Goal: Task Accomplishment & Management: Complete application form

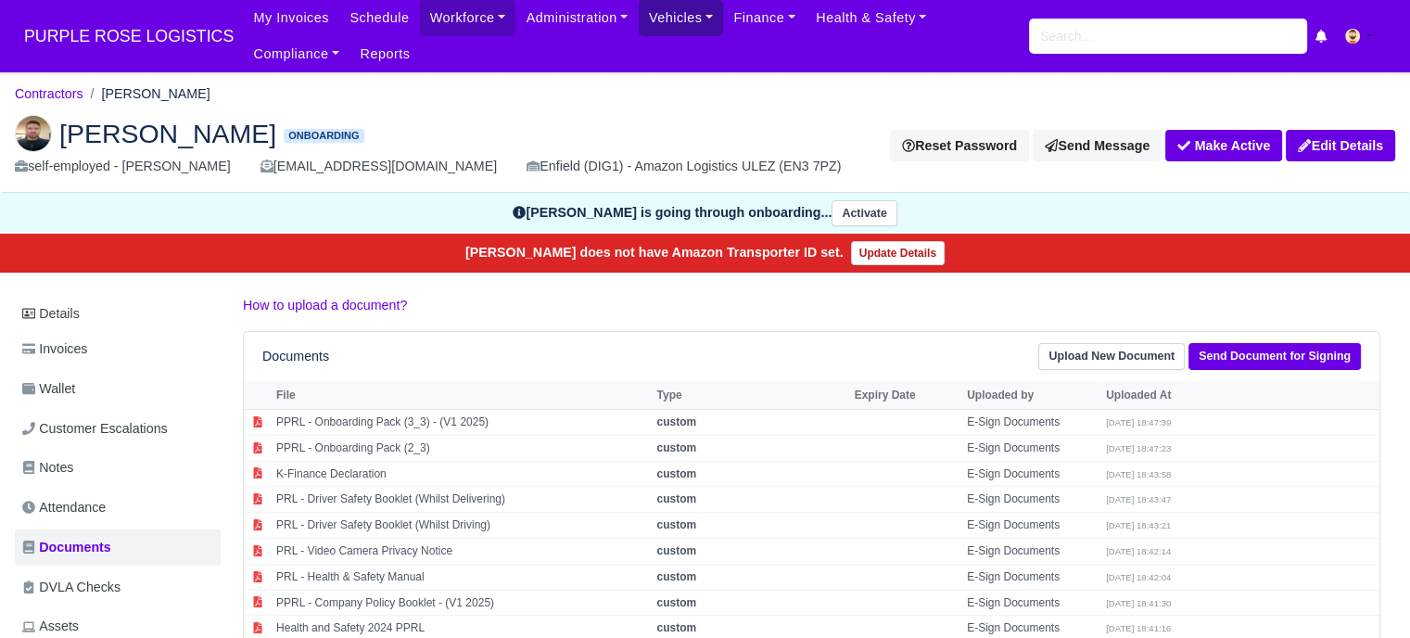
click at [657, 29] on link "Vehicles" at bounding box center [681, 18] width 85 height 36
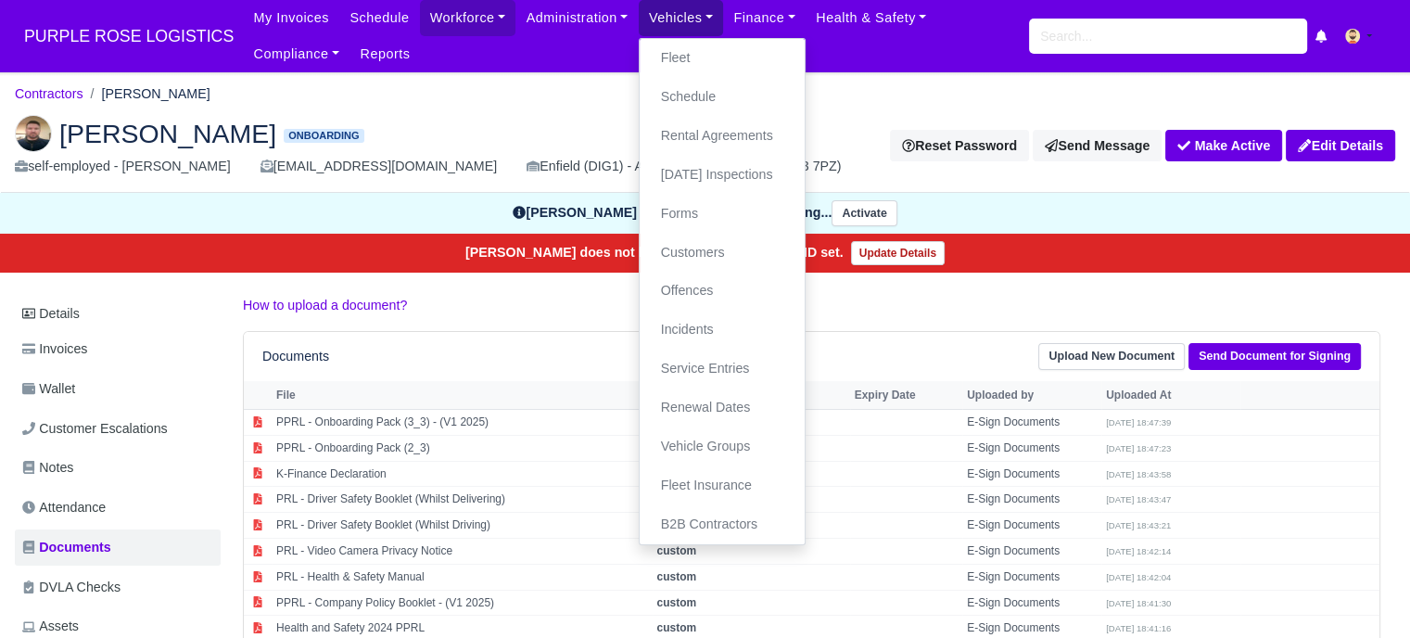
click at [657, 29] on link "Vehicles" at bounding box center [681, 18] width 85 height 36
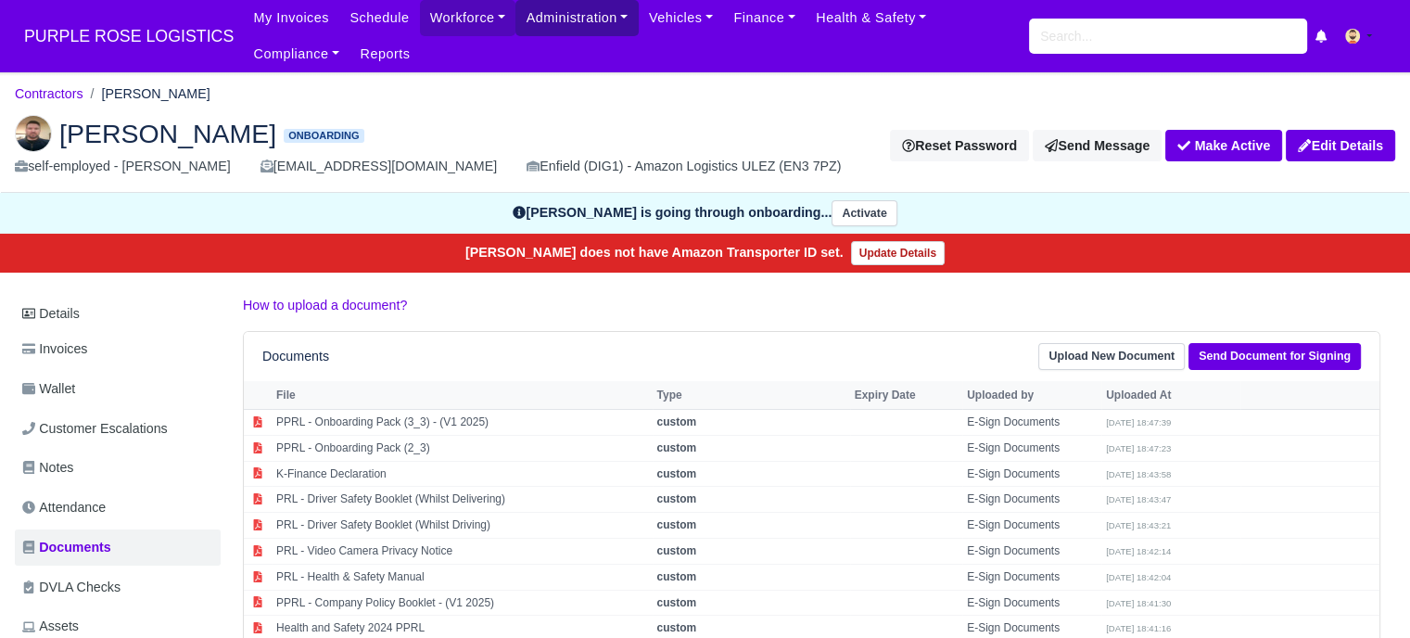
click at [550, 17] on link "Administration" at bounding box center [577, 18] width 122 height 36
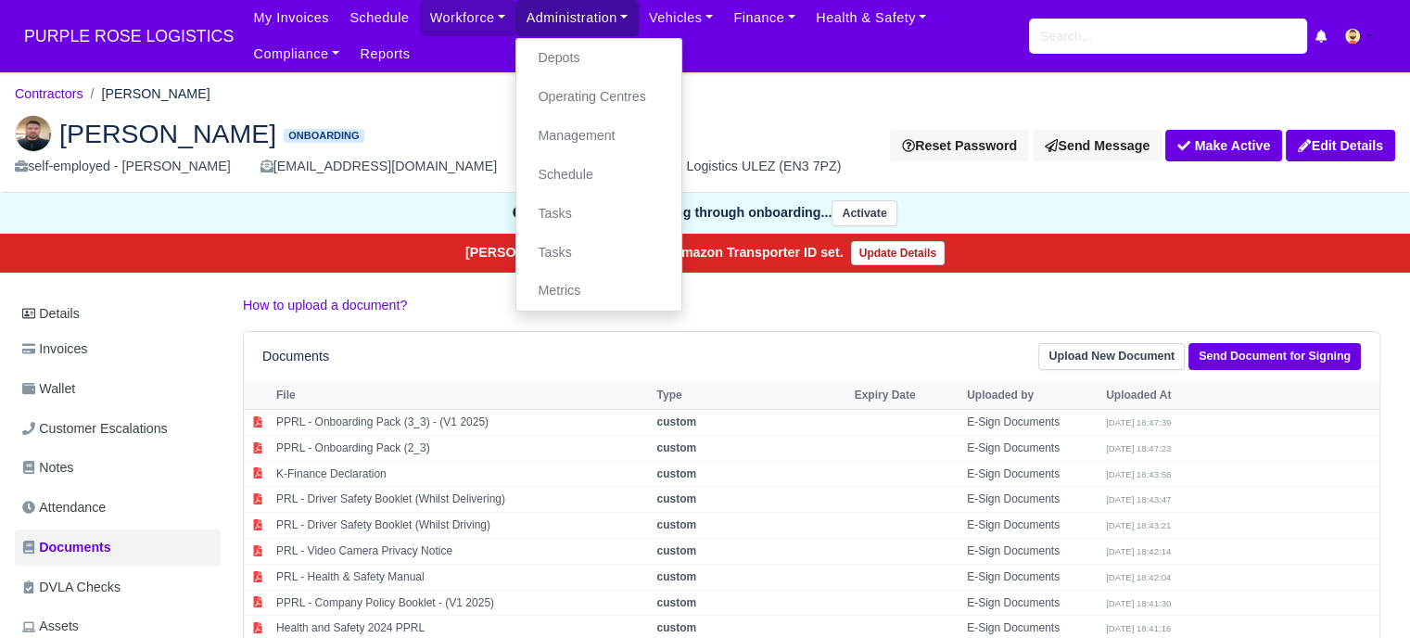
click at [550, 17] on link "Administration" at bounding box center [577, 18] width 122 height 36
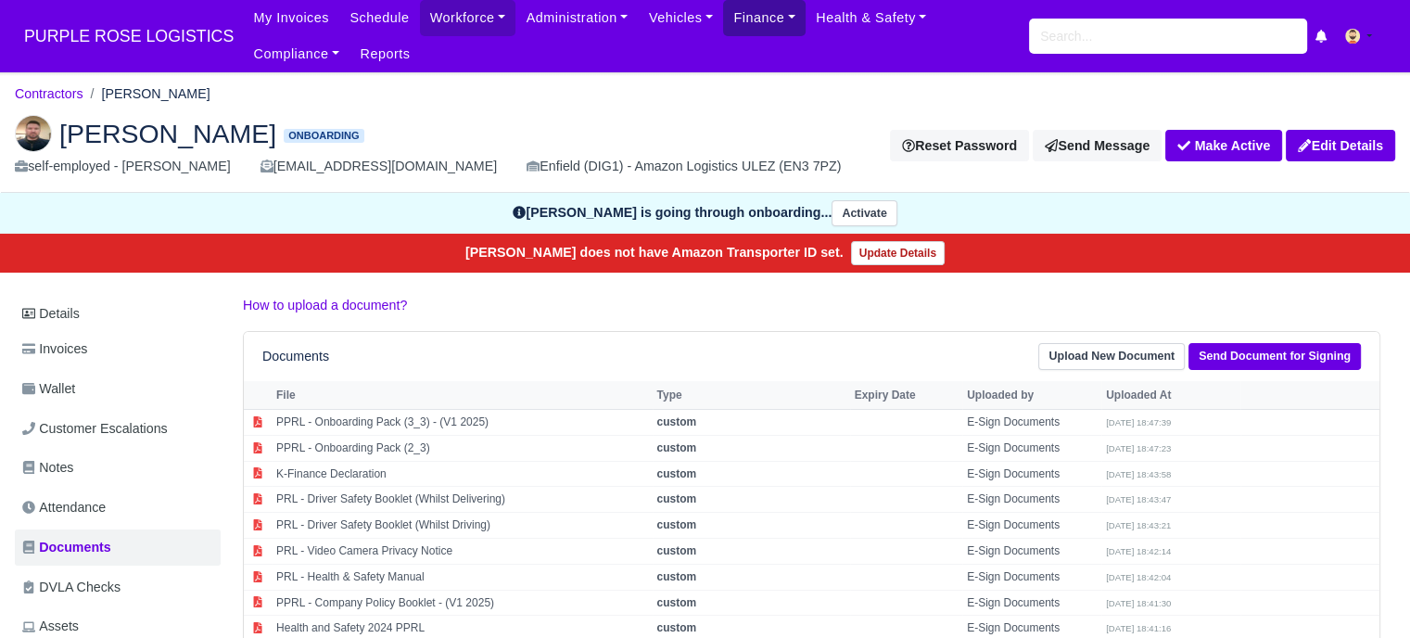
click at [723, 21] on link "Finance" at bounding box center [764, 18] width 83 height 36
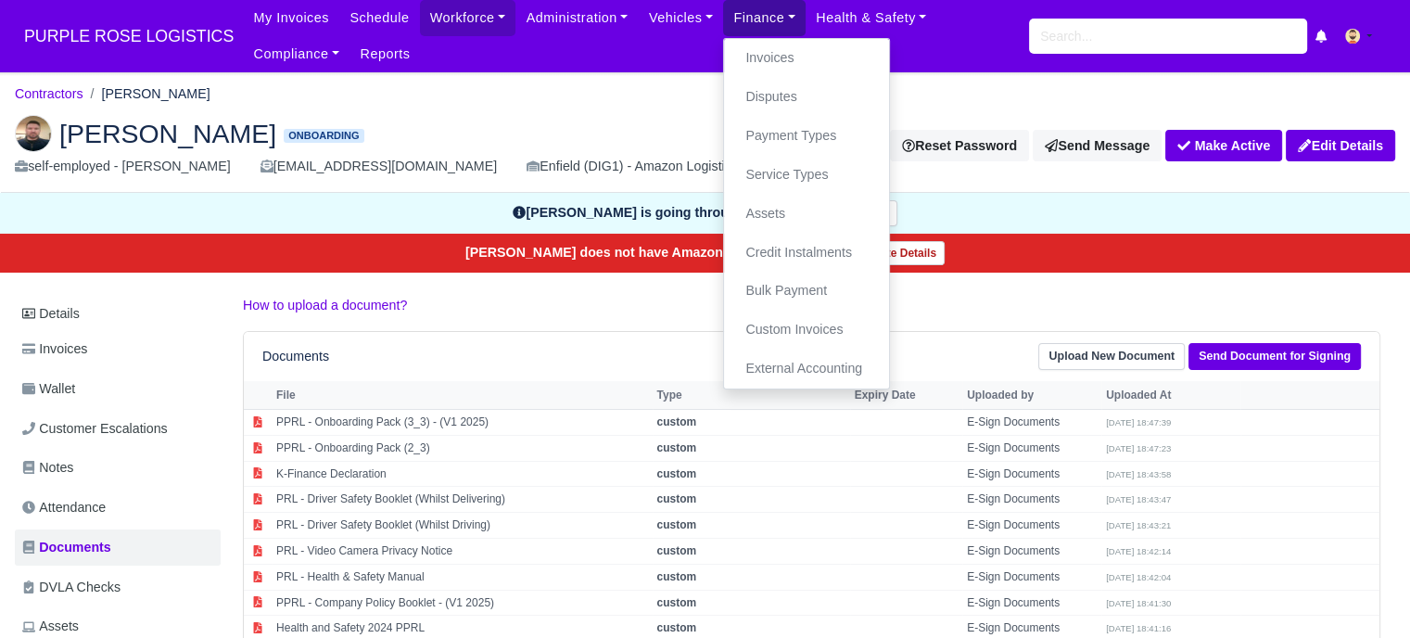
click at [723, 20] on link "Finance" at bounding box center [764, 18] width 83 height 36
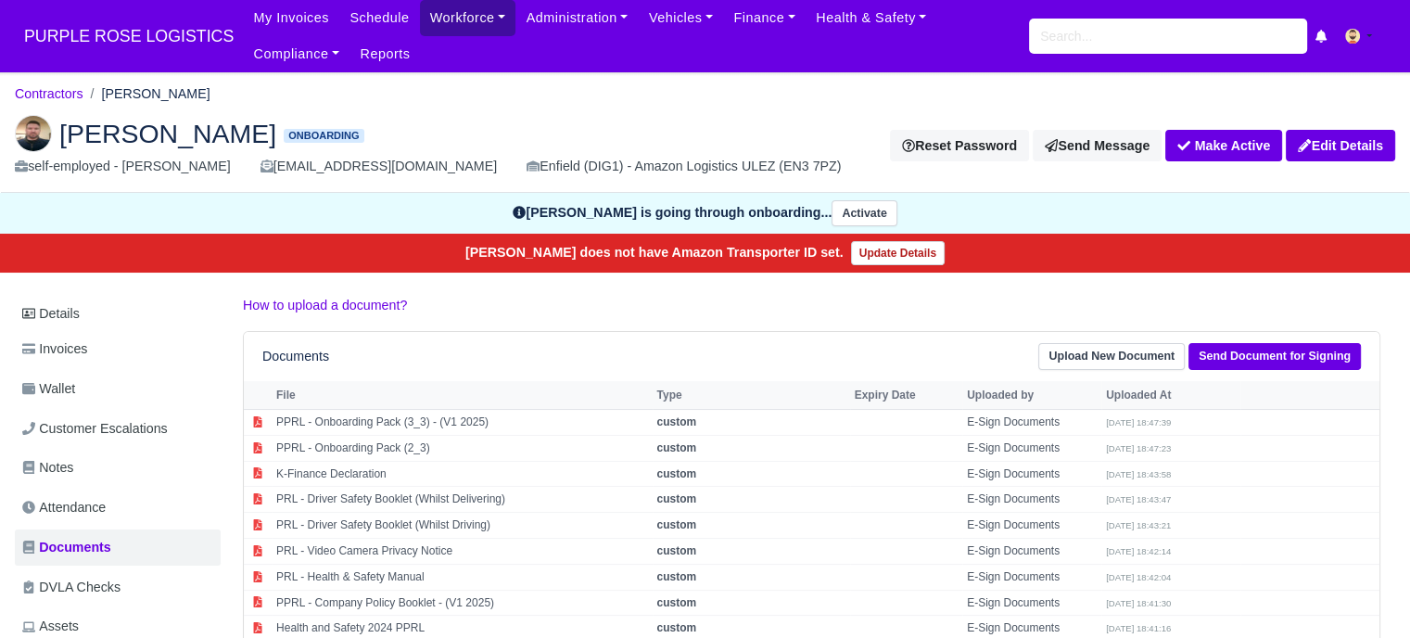
click at [420, 15] on link "Workforce" at bounding box center [468, 18] width 96 height 36
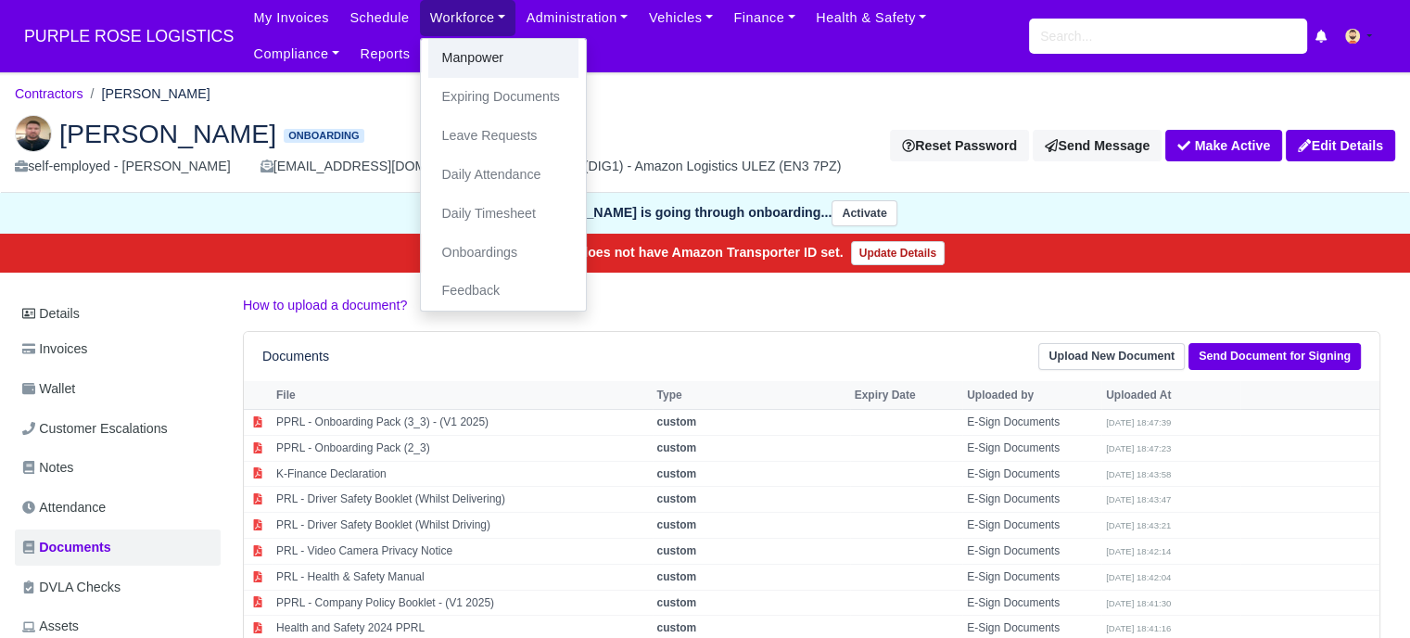
click at [446, 70] on link "Manpower" at bounding box center [503, 58] width 150 height 39
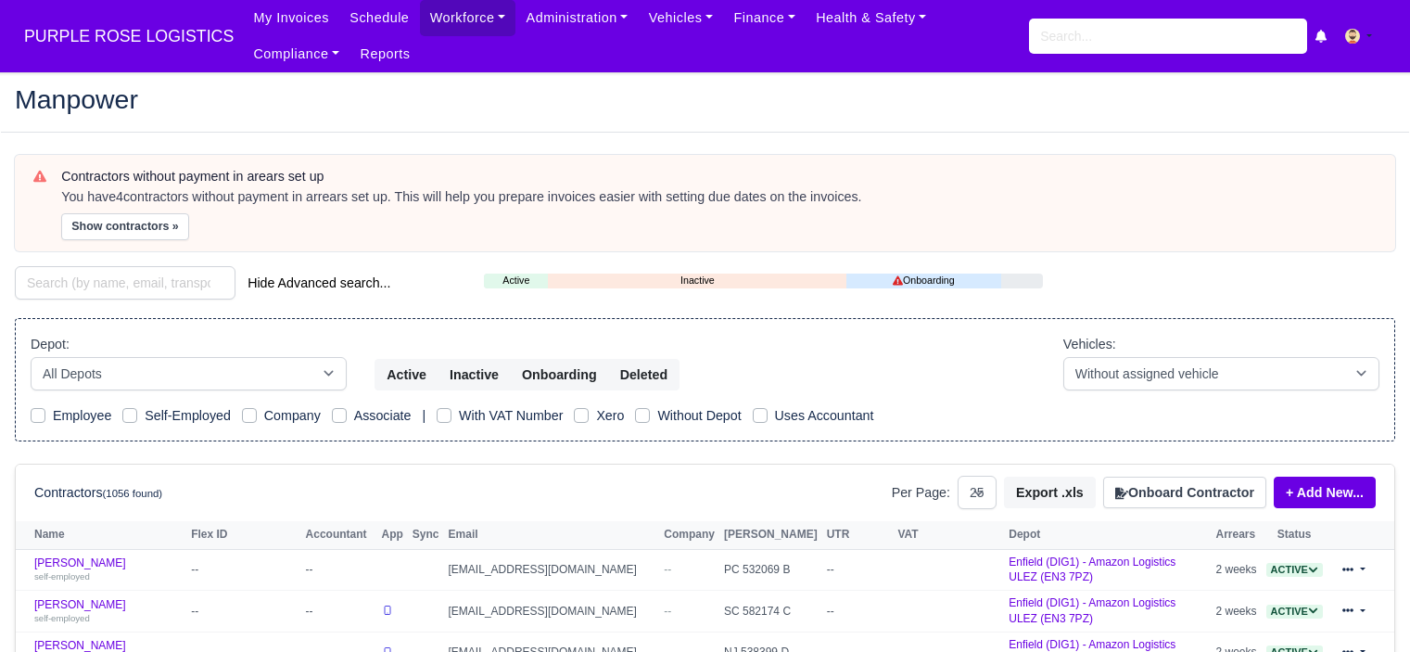
select select "25"
click at [1186, 482] on button "Onboard Contractor" at bounding box center [1185, 493] width 163 height 32
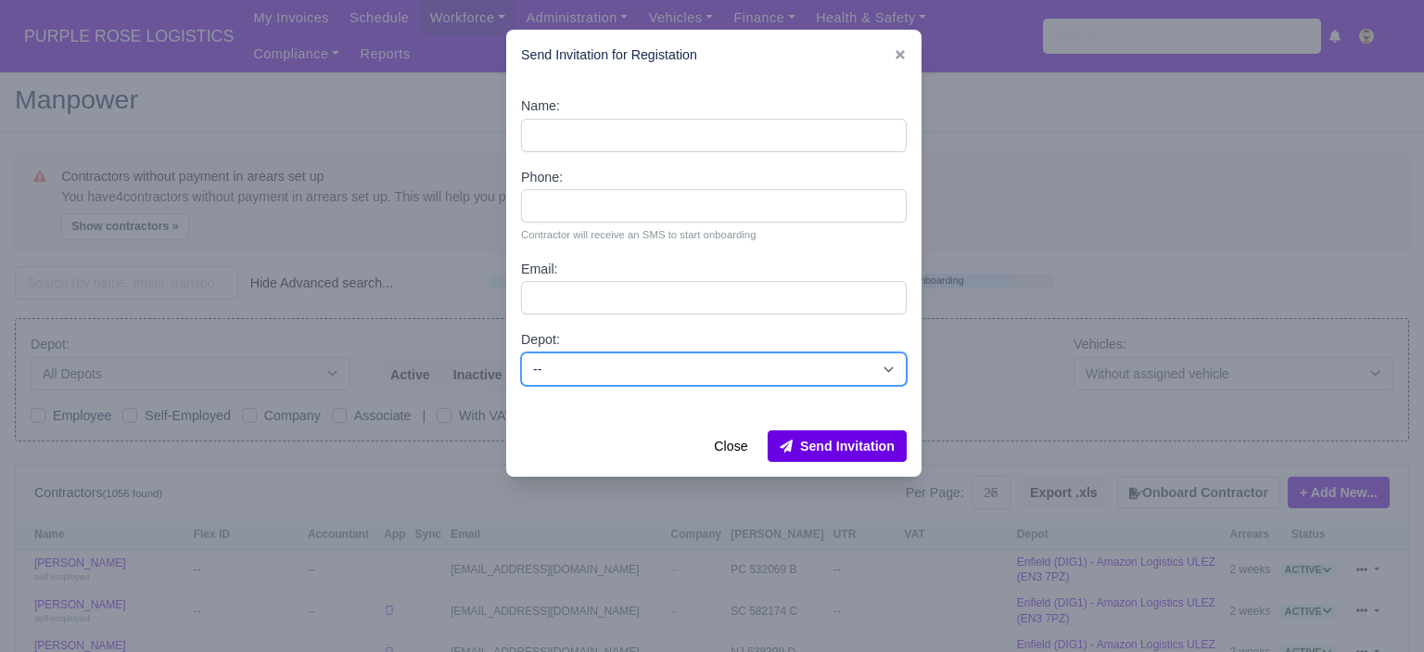
click at [617, 364] on select "-- Enfield (DIG1) - Amazon Logistics ULEZ (EN3 7PZ) Harlow (DHW1) - Amazon Logi…" at bounding box center [714, 368] width 386 height 33
click at [895, 54] on icon at bounding box center [900, 54] width 13 height 13
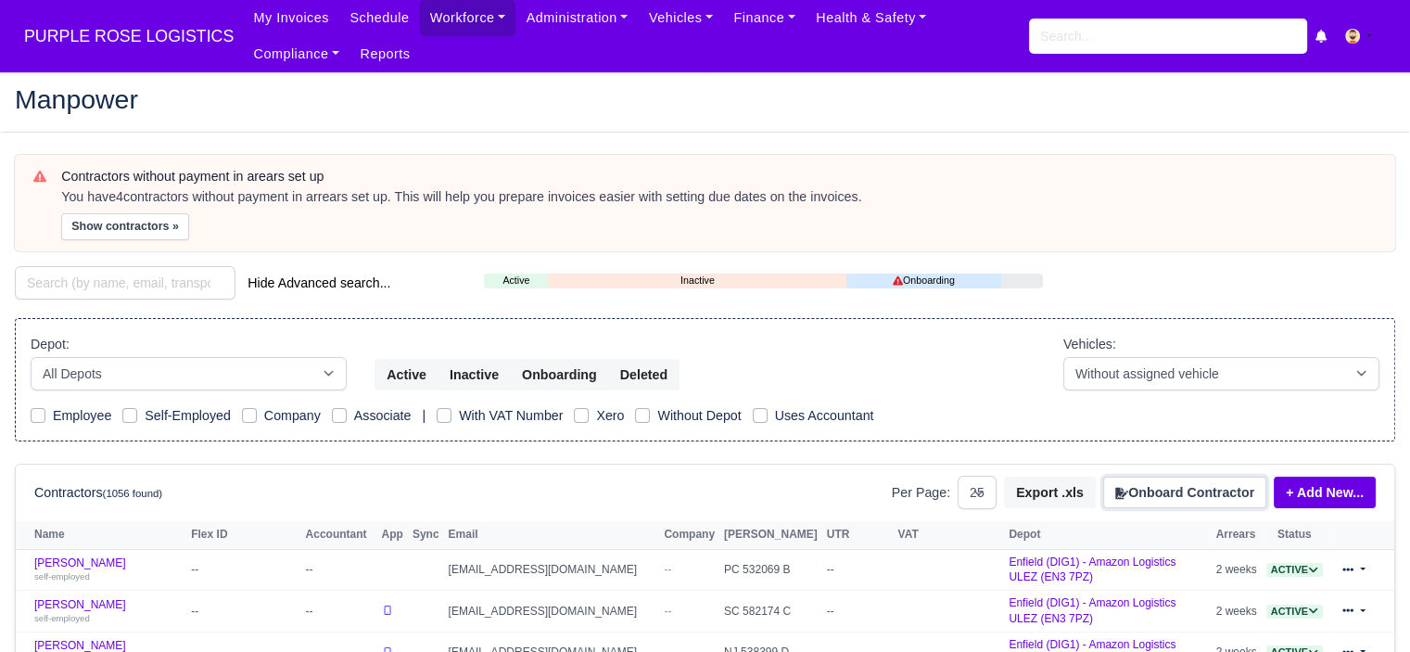
click at [1227, 493] on button "Onboard Contractor" at bounding box center [1185, 493] width 163 height 32
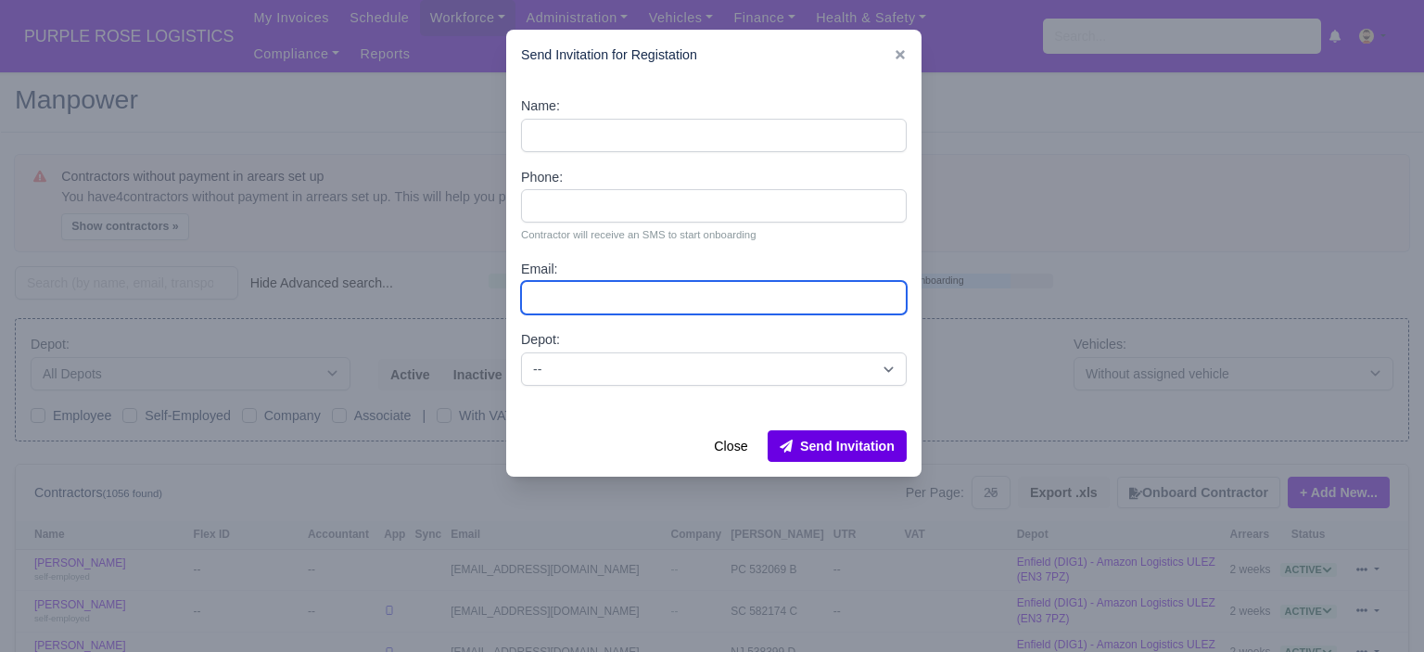
paste input "[EMAIL_ADDRESS][DOMAIN_NAME]"
type input "Ishaqk7622@gmail.com"
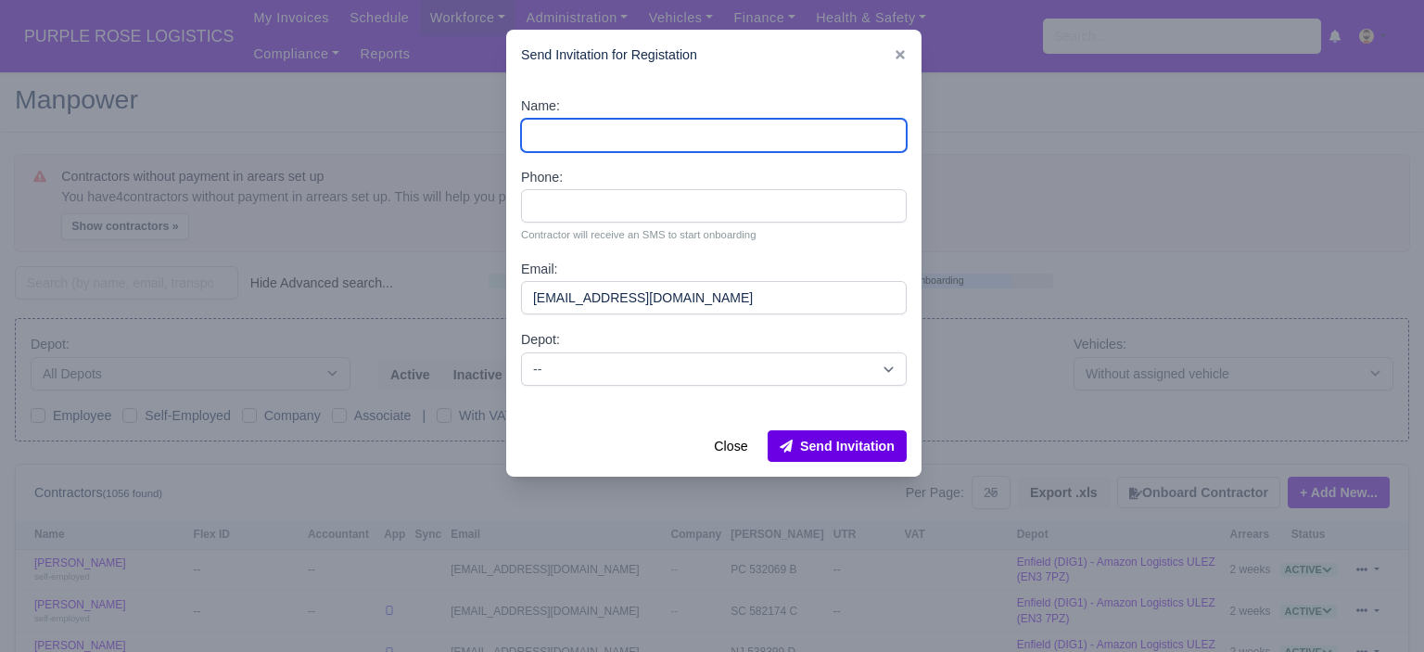
click at [596, 139] on input "Name:" at bounding box center [714, 135] width 386 height 33
click at [632, 140] on input "Name:" at bounding box center [714, 135] width 386 height 33
paste input "Ishaq kalam"
type input "Ishaq kalam"
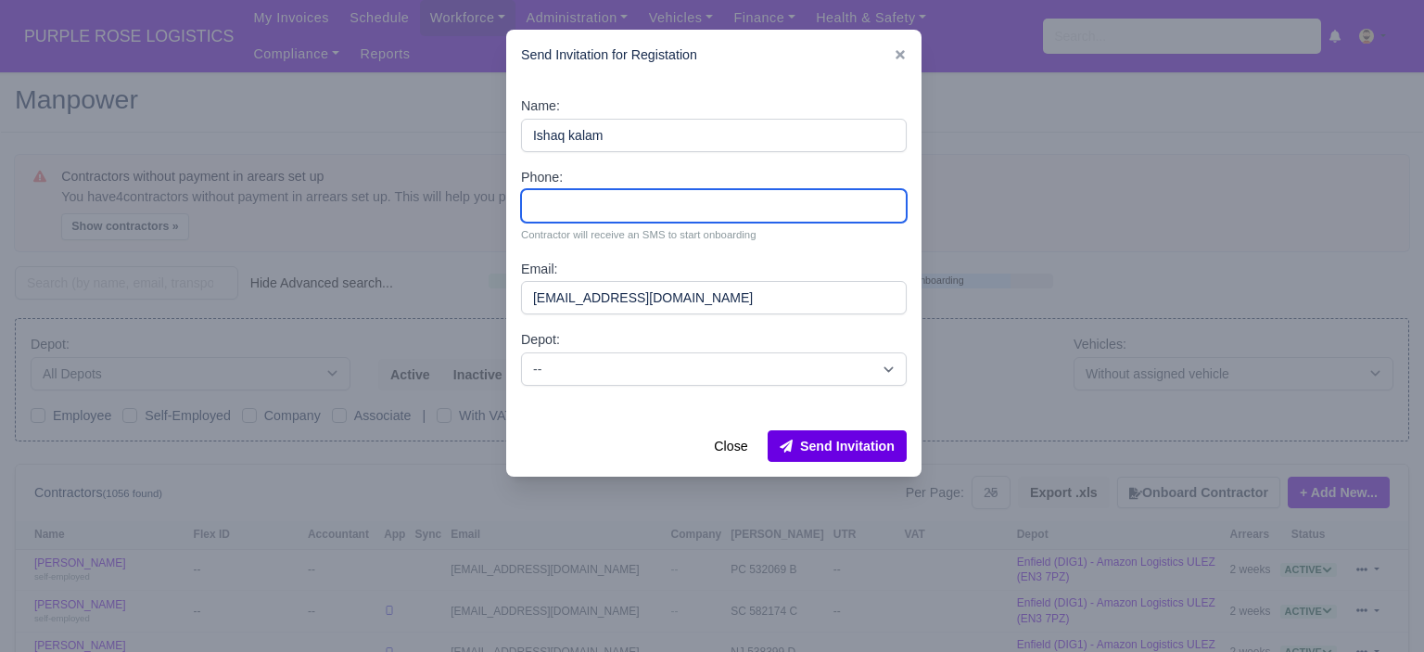
click at [597, 202] on input "Phone:" at bounding box center [714, 205] width 386 height 33
paste input "44 7399 190706"
type input "44 7399 190706"
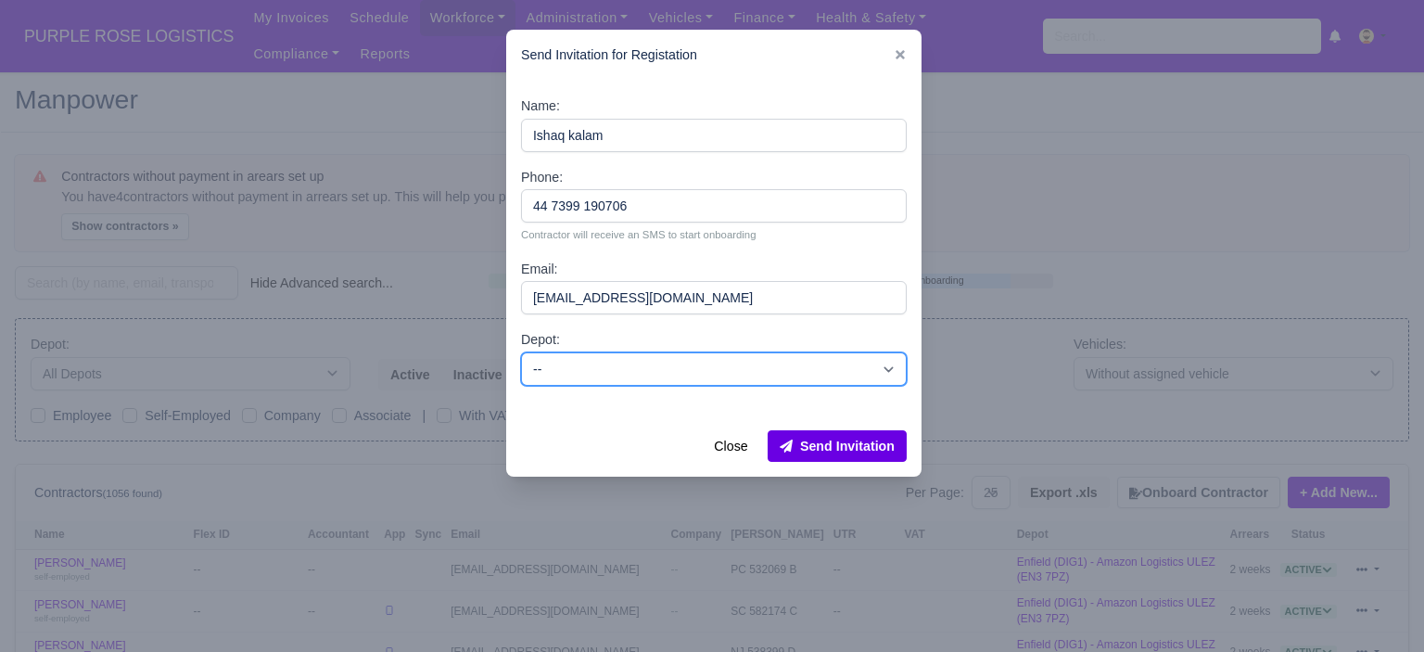
click at [691, 359] on select "-- Enfield (DIG1) - Amazon Logistics ULEZ (EN3 7PZ) Harlow (DHW1) - Amazon Logi…" at bounding box center [714, 368] width 386 height 33
select select "5"
click at [521, 352] on select "-- Enfield (DIG1) - Amazon Logistics ULEZ (EN3 7PZ) Harlow (DHW1) - Amazon Logi…" at bounding box center [714, 368] width 386 height 33
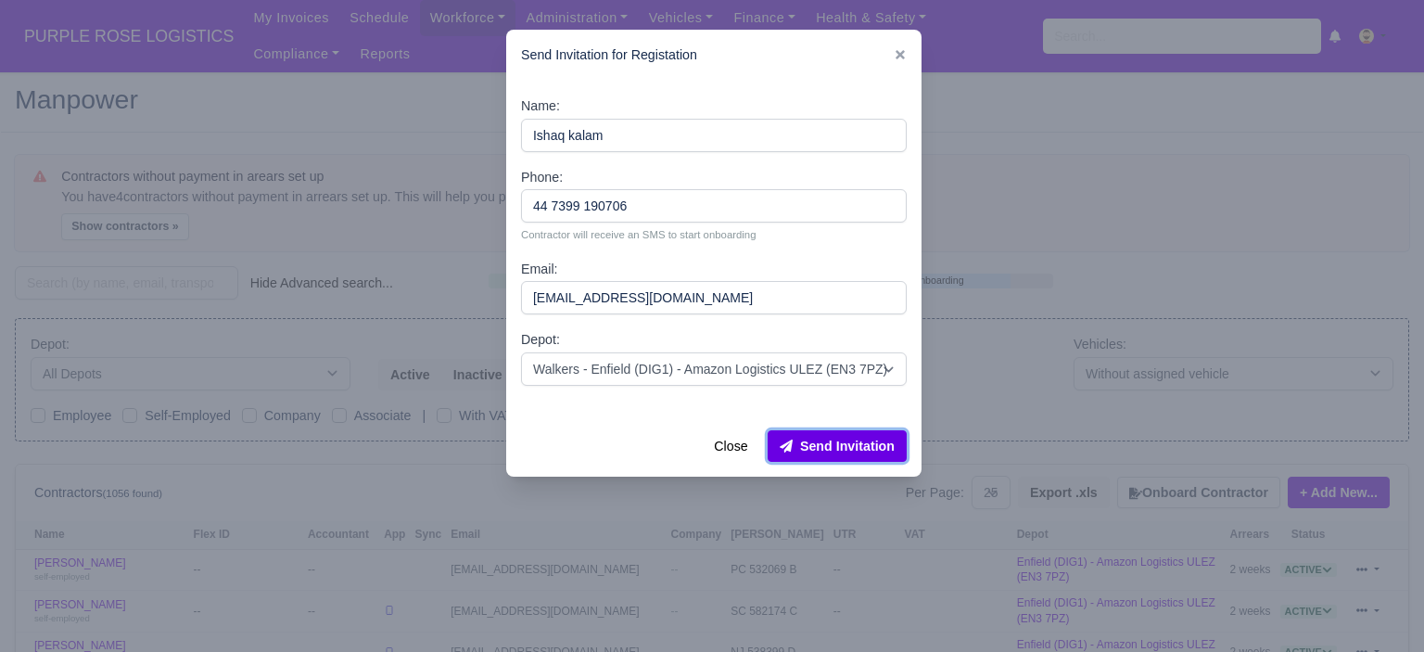
click at [858, 443] on button "Send Invitation" at bounding box center [837, 446] width 139 height 32
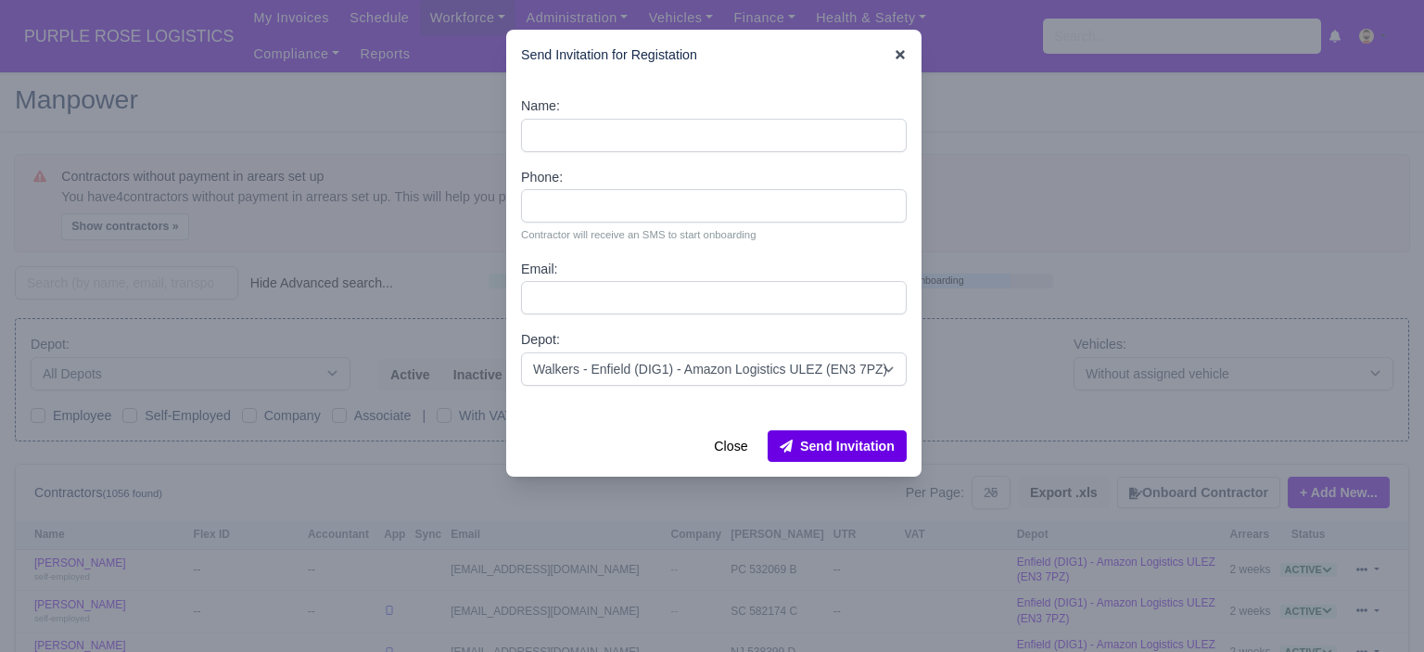
click at [900, 55] on icon at bounding box center [900, 54] width 9 height 9
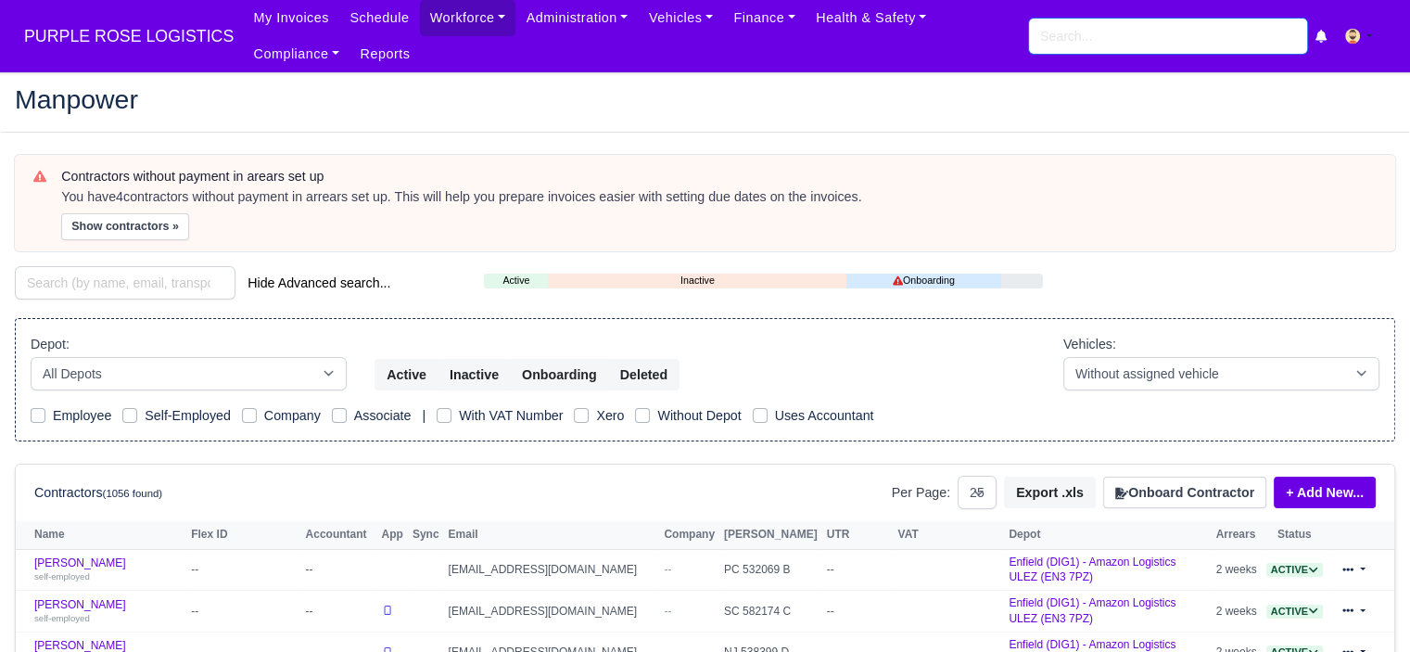
click at [1066, 25] on input "search" at bounding box center [1168, 36] width 278 height 35
paste input "44 7399 190706"
type input "44 7399 190706"
type input "ish"
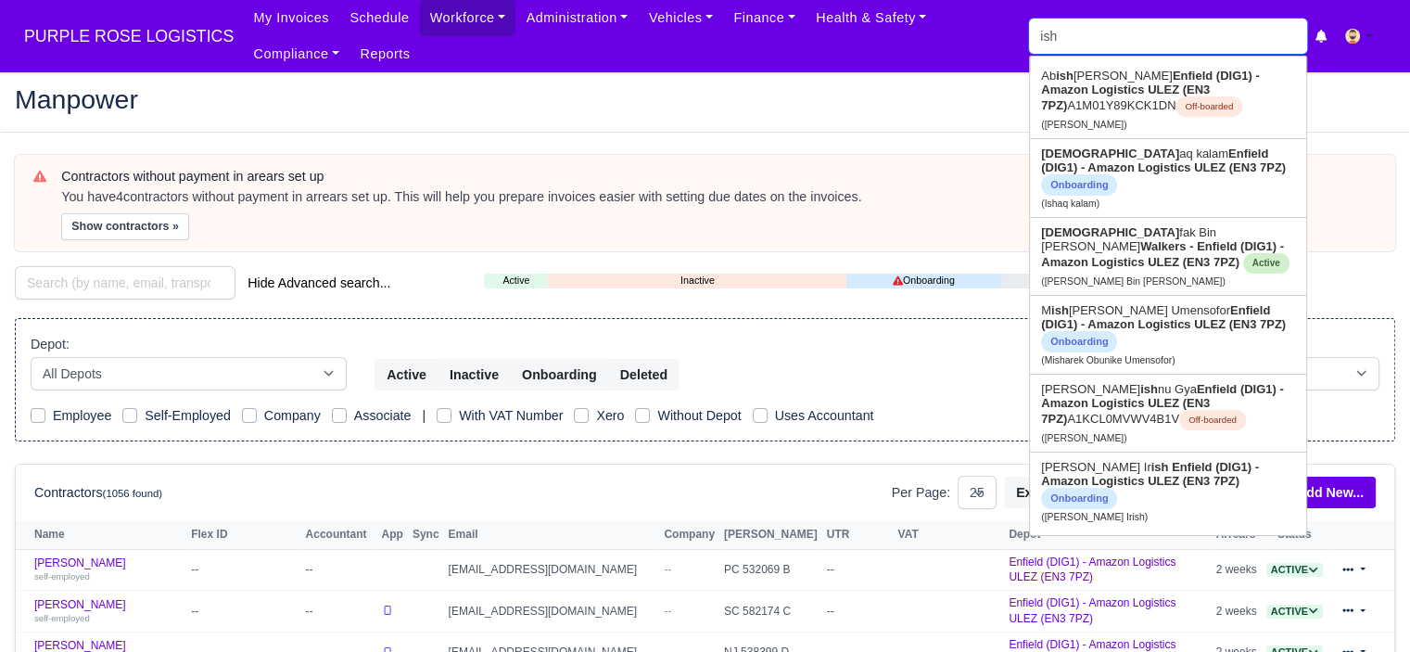
type input "ishaq kalam"
type input "ishq"
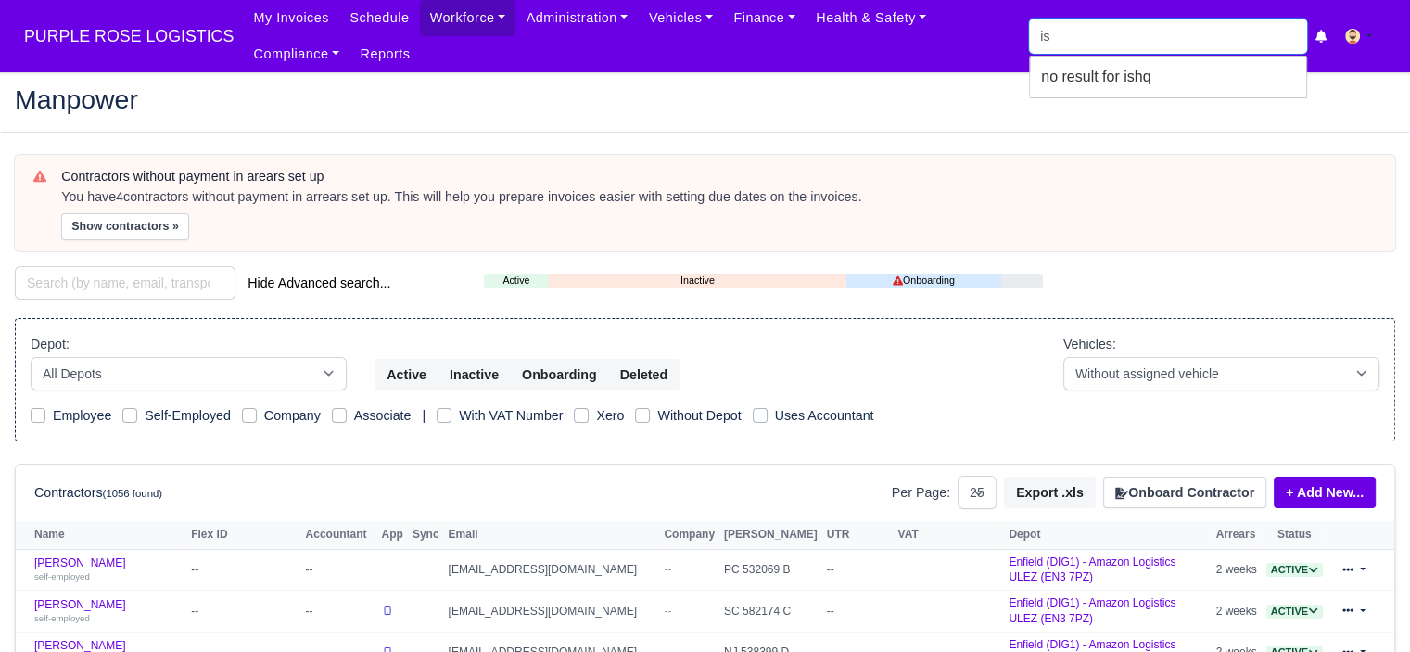
type input "i"
type input "ishaq"
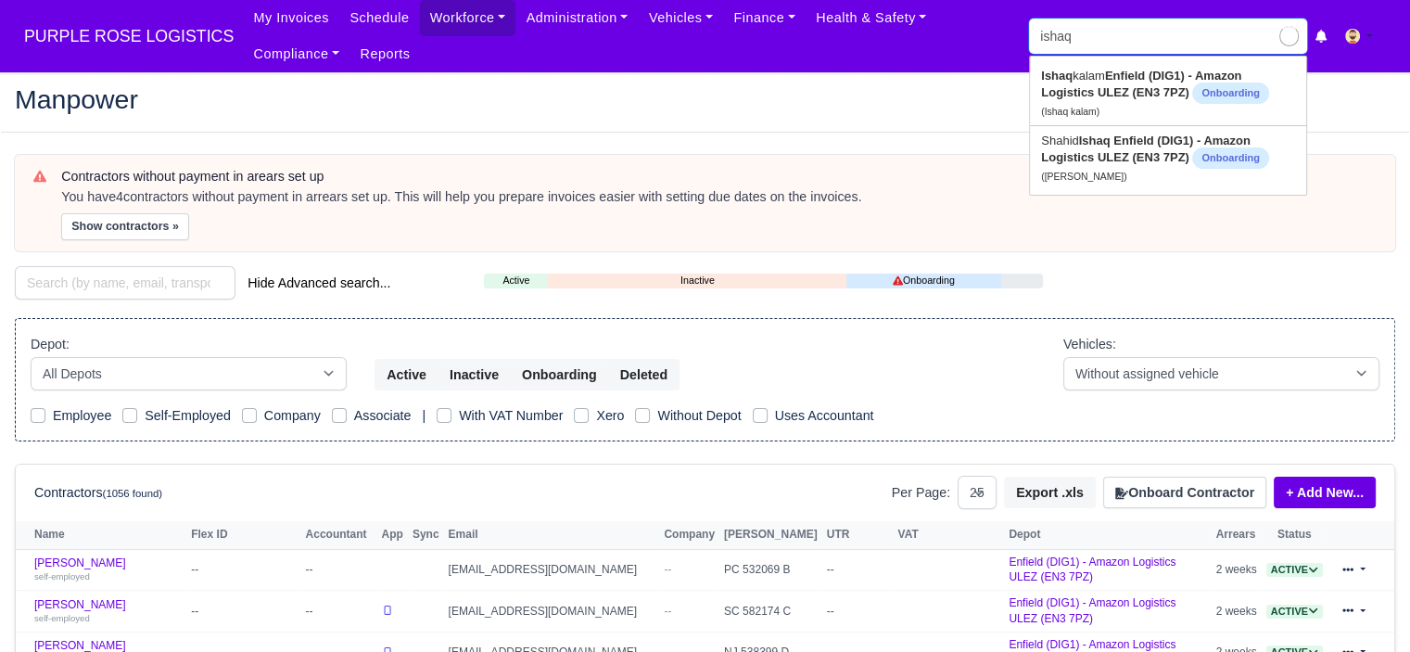
type input "ishaq kalam"
click at [1131, 90] on strong "Enfield (DIG1) - Amazon Logistics ULEZ (EN3 7PZ)" at bounding box center [1141, 84] width 200 height 31
type input "Ishaq kalam"
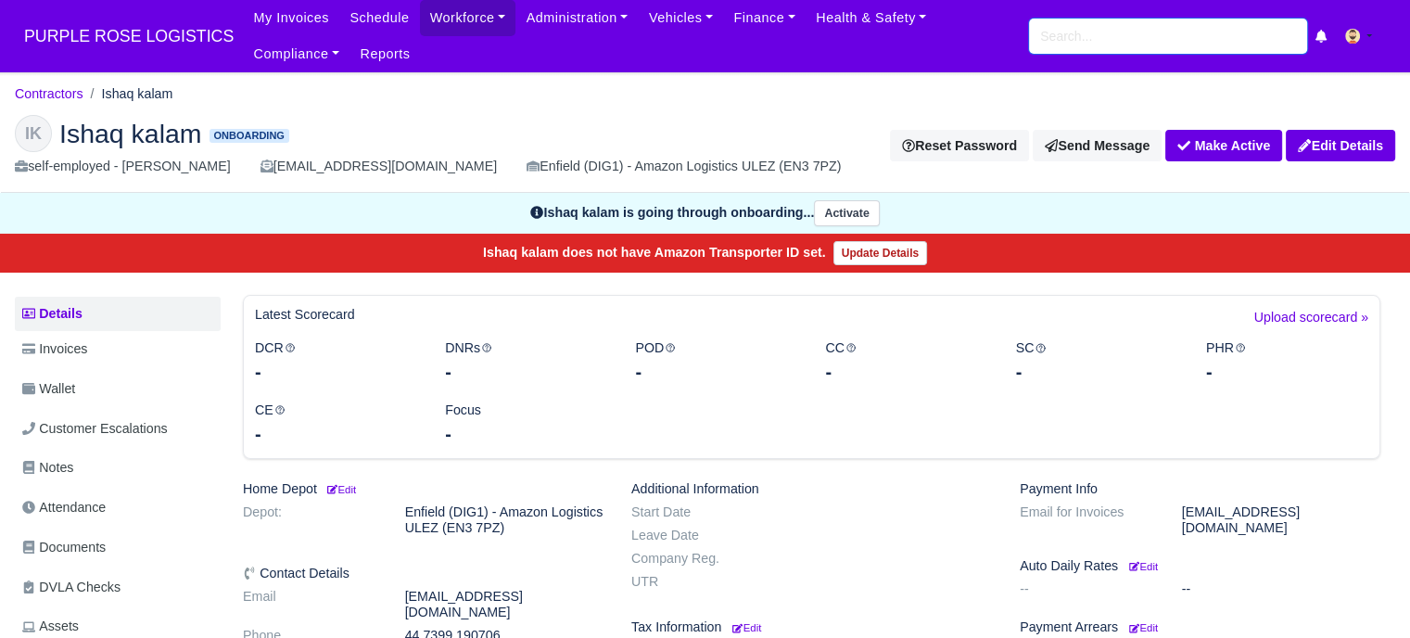
click at [1078, 38] on input "search" at bounding box center [1168, 36] width 278 height 35
type input "ishaq"
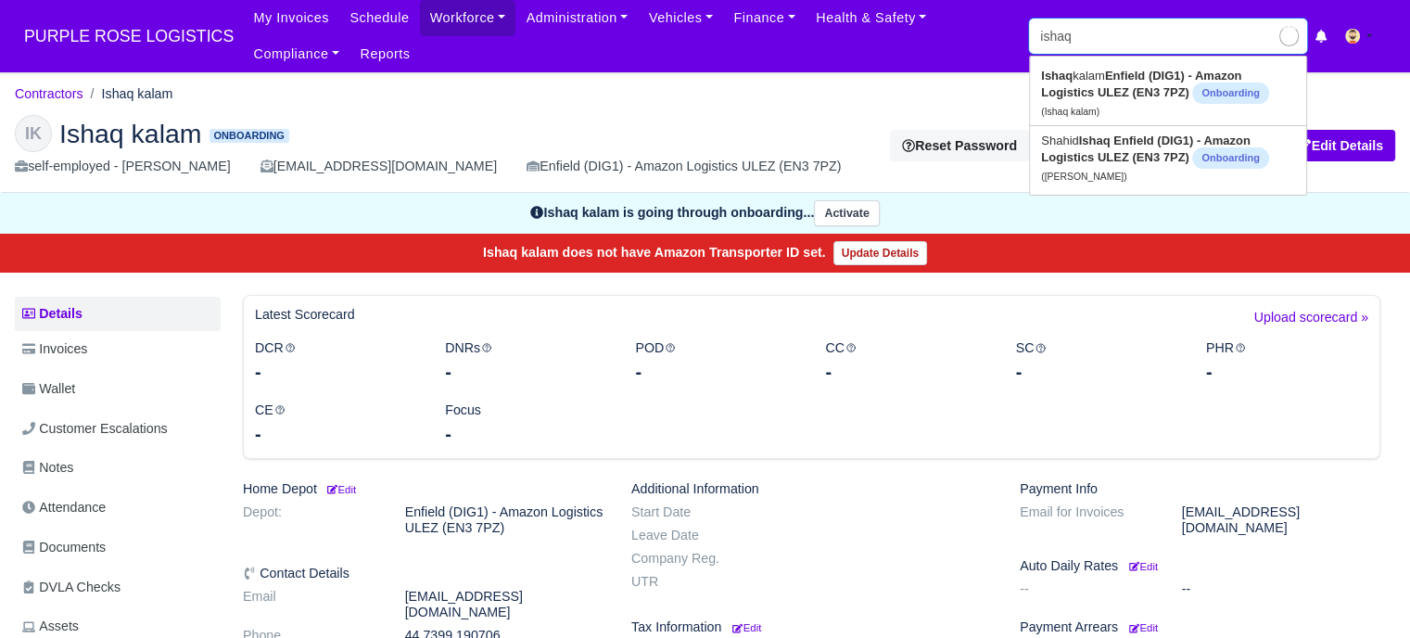
type input "ishaq kalam"
click at [1136, 165] on link "Shahid Ishaq Enfield (DIG1) - Amazon Logistics ULEZ (EN3 7PZ) Onboarding (Shahi…" at bounding box center [1168, 158] width 276 height 64
type input "Shahid Ishaq"
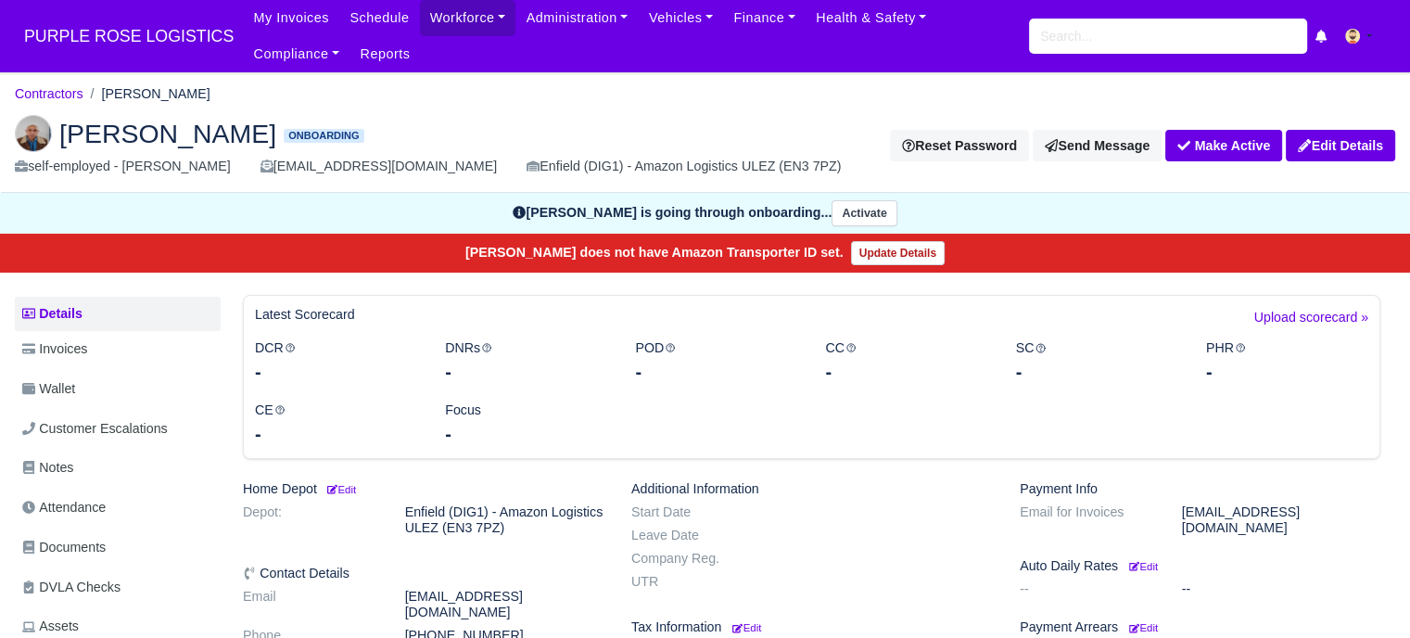
click at [26, 127] on img at bounding box center [33, 133] width 37 height 37
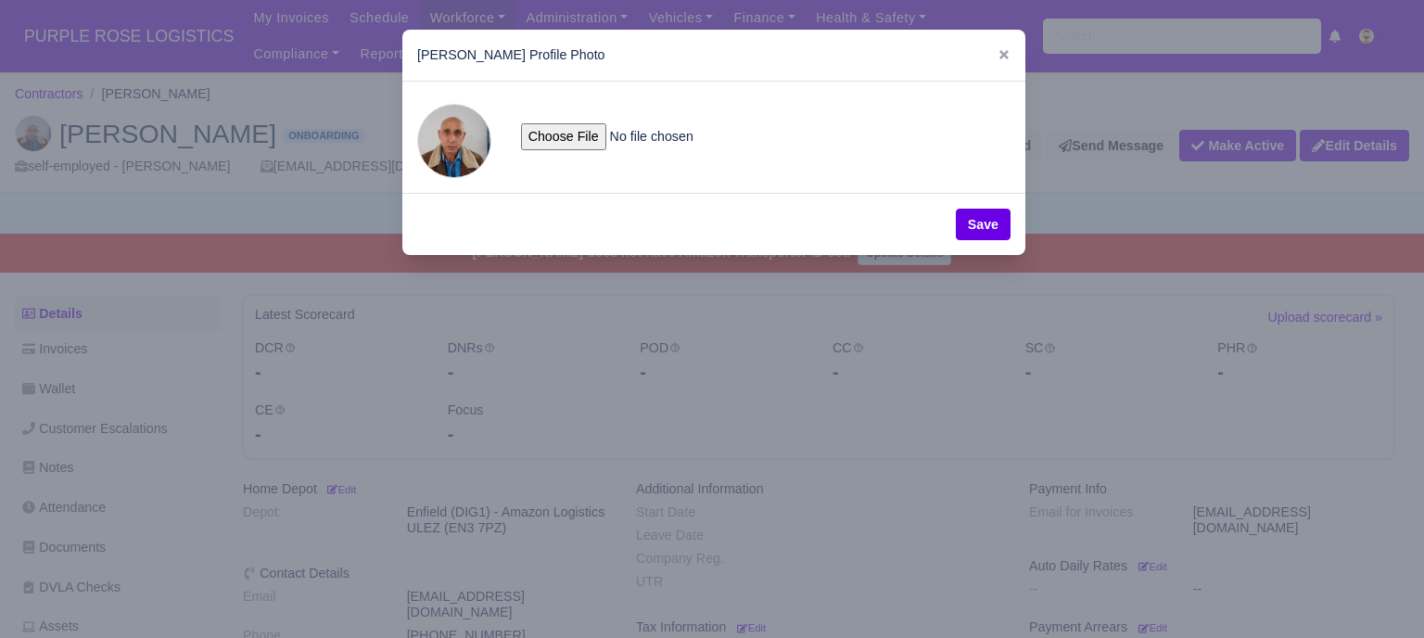
click at [445, 139] on span at bounding box center [454, 141] width 74 height 74
click at [1000, 60] on icon at bounding box center [1004, 54] width 13 height 13
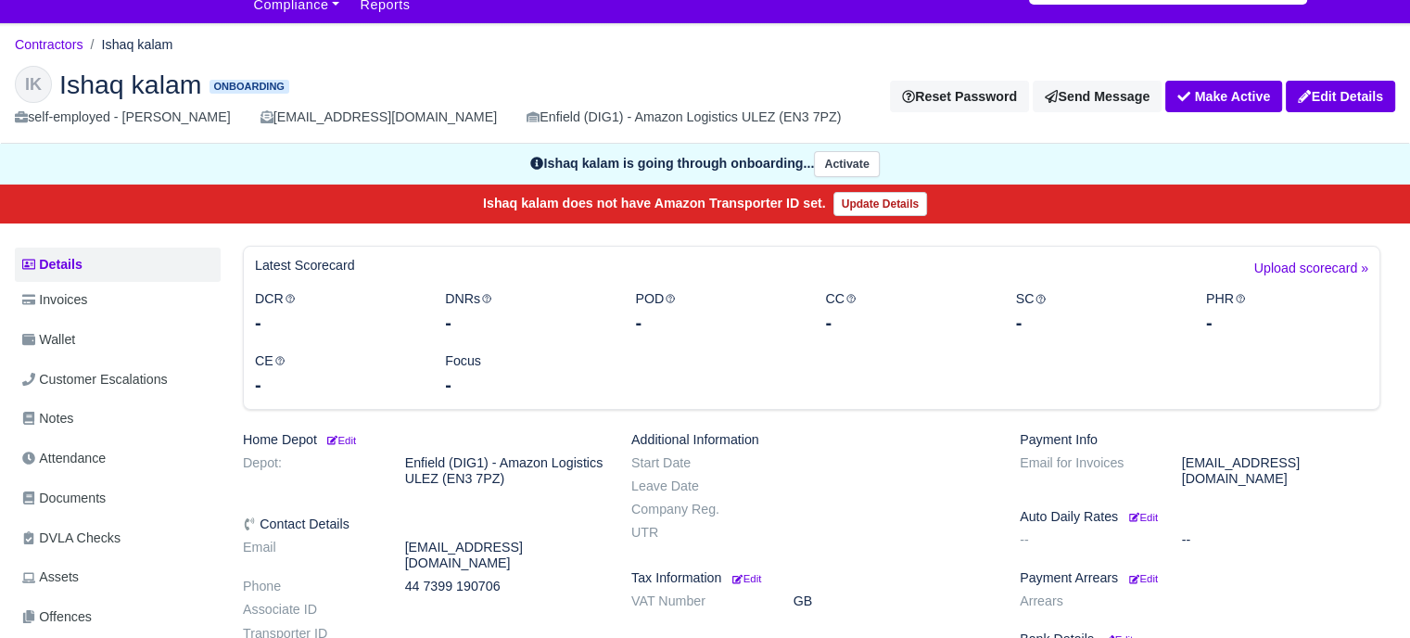
scroll to position [93, 0]
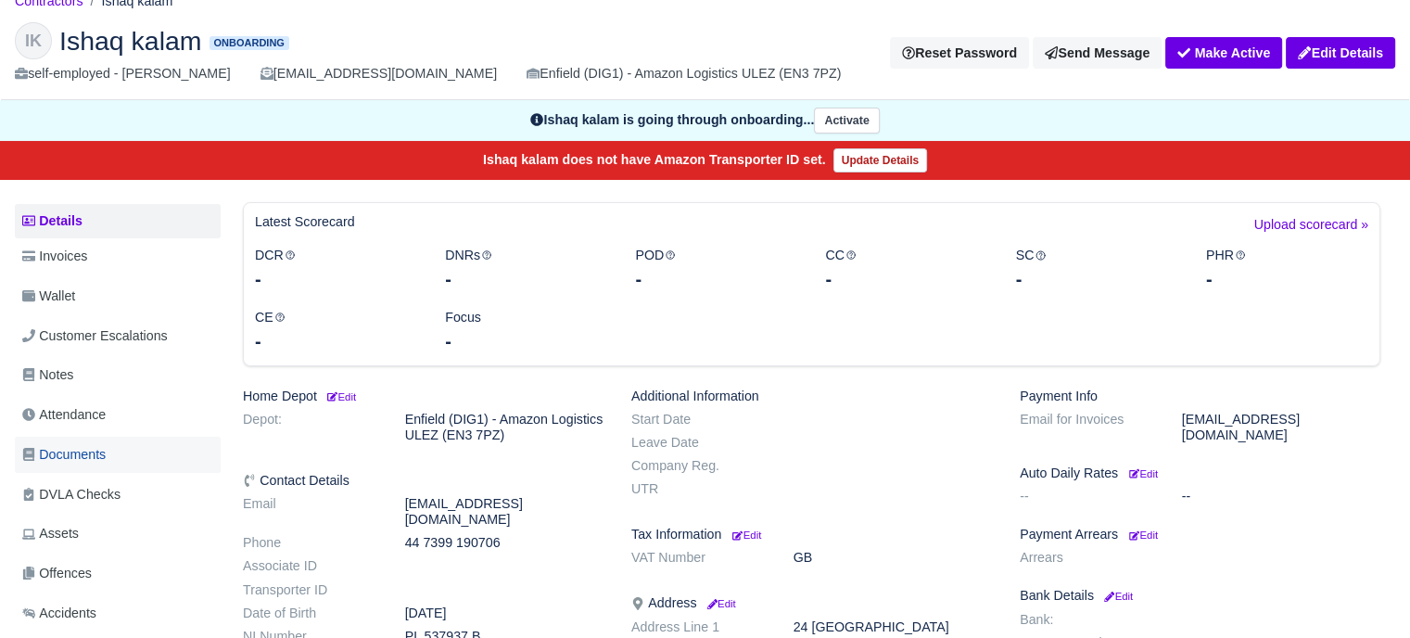
click at [127, 447] on link "Documents" at bounding box center [118, 455] width 206 height 36
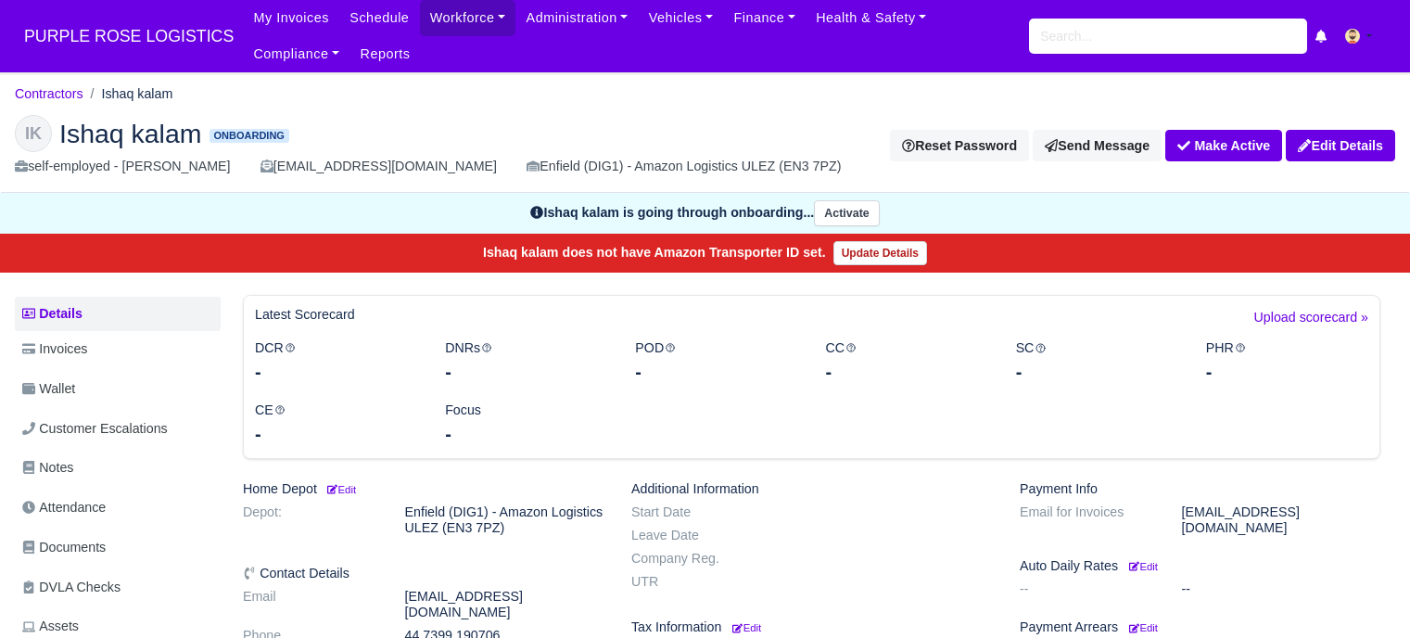
scroll to position [93, 0]
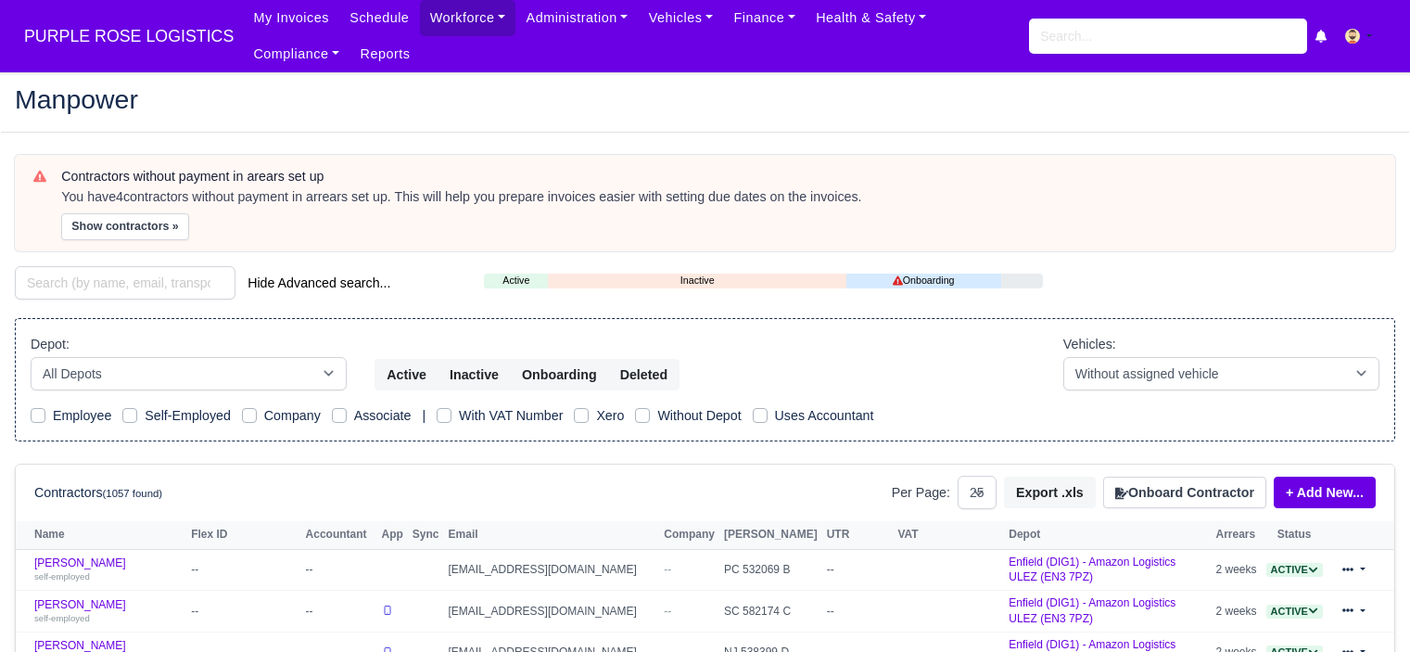
select select "25"
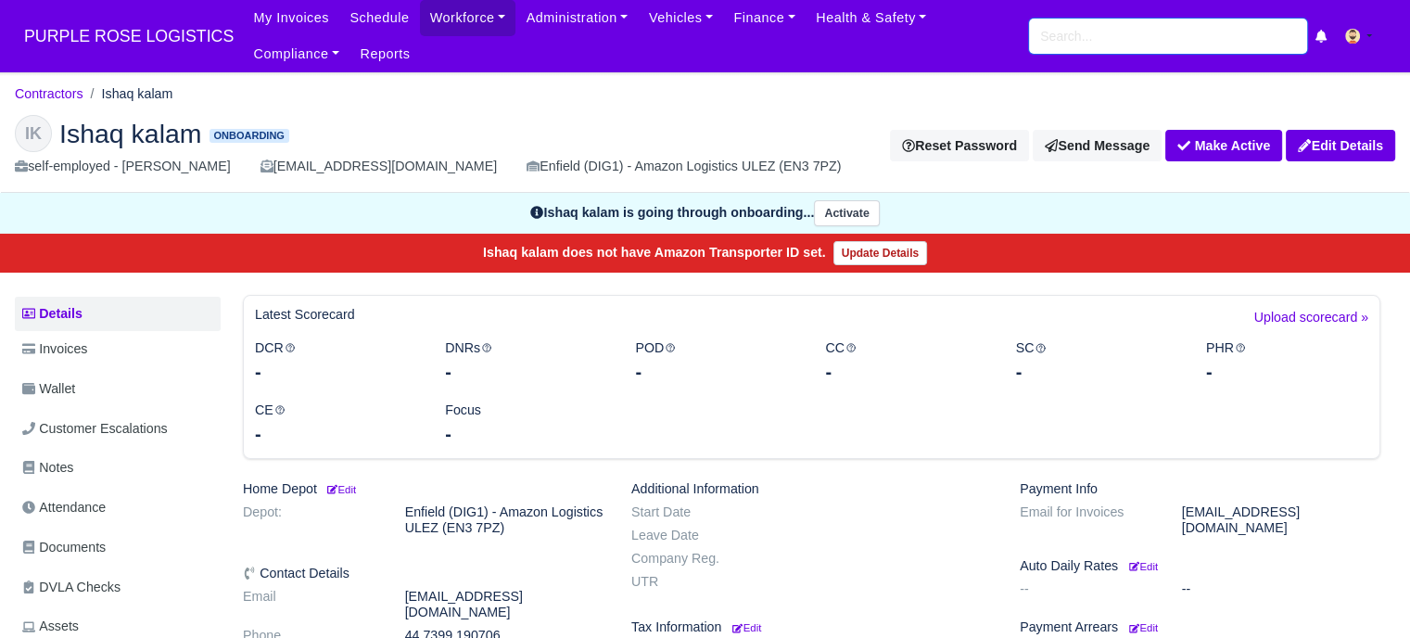
click at [1096, 38] on input "search" at bounding box center [1168, 36] width 278 height 35
type input "ishaq"
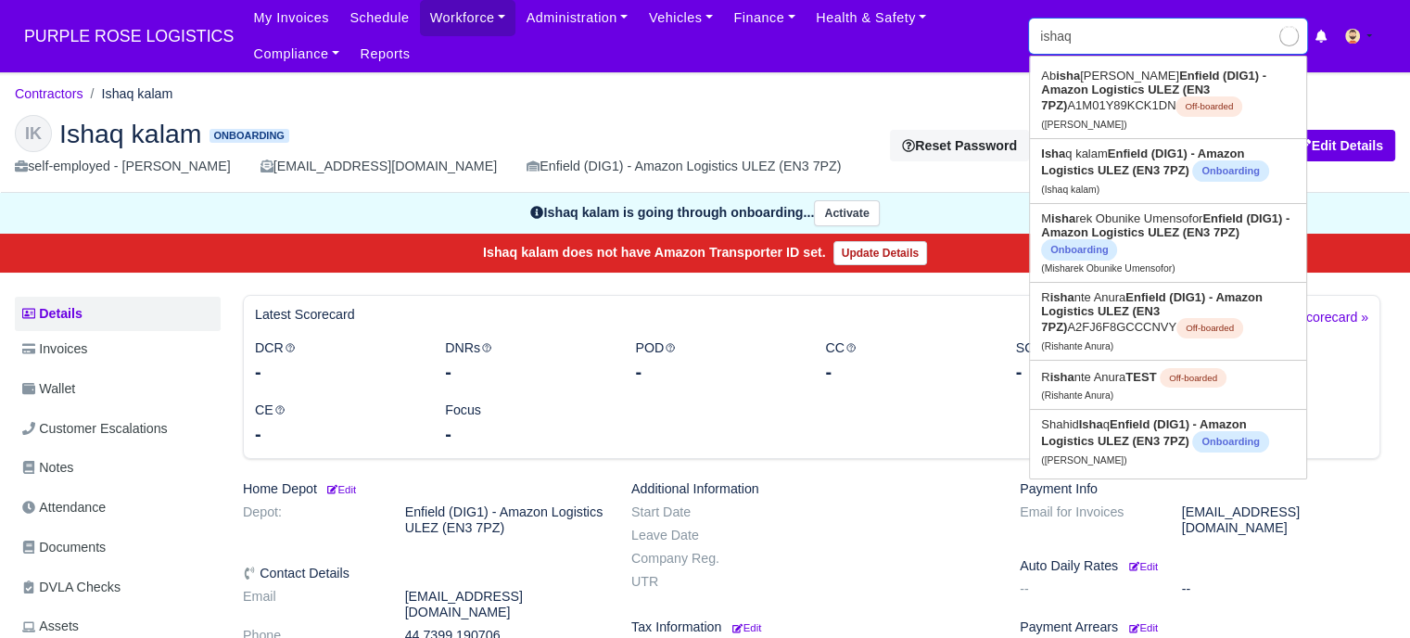
type input "ishaq kalam"
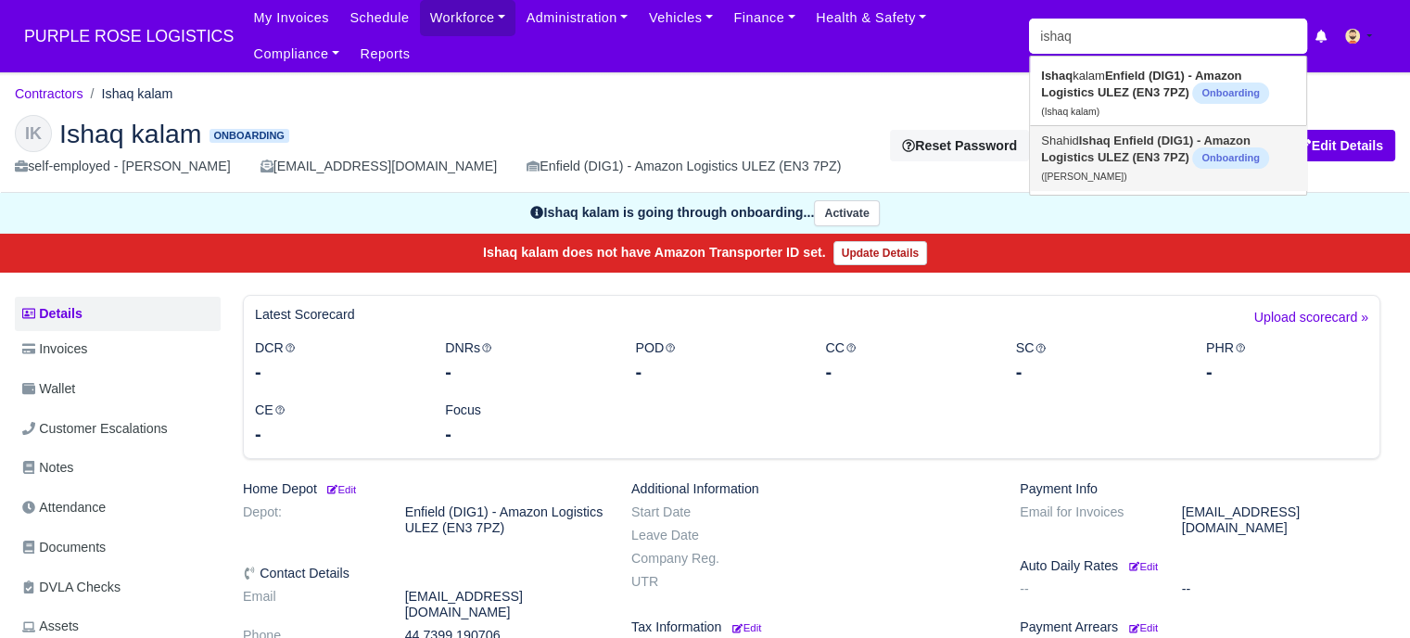
click at [1110, 164] on link "Shahid Ishaq Enfield (DIG1) - Amazon Logistics ULEZ (EN3 7PZ) Onboarding (Shahi…" at bounding box center [1168, 158] width 276 height 64
type input "[PERSON_NAME]"
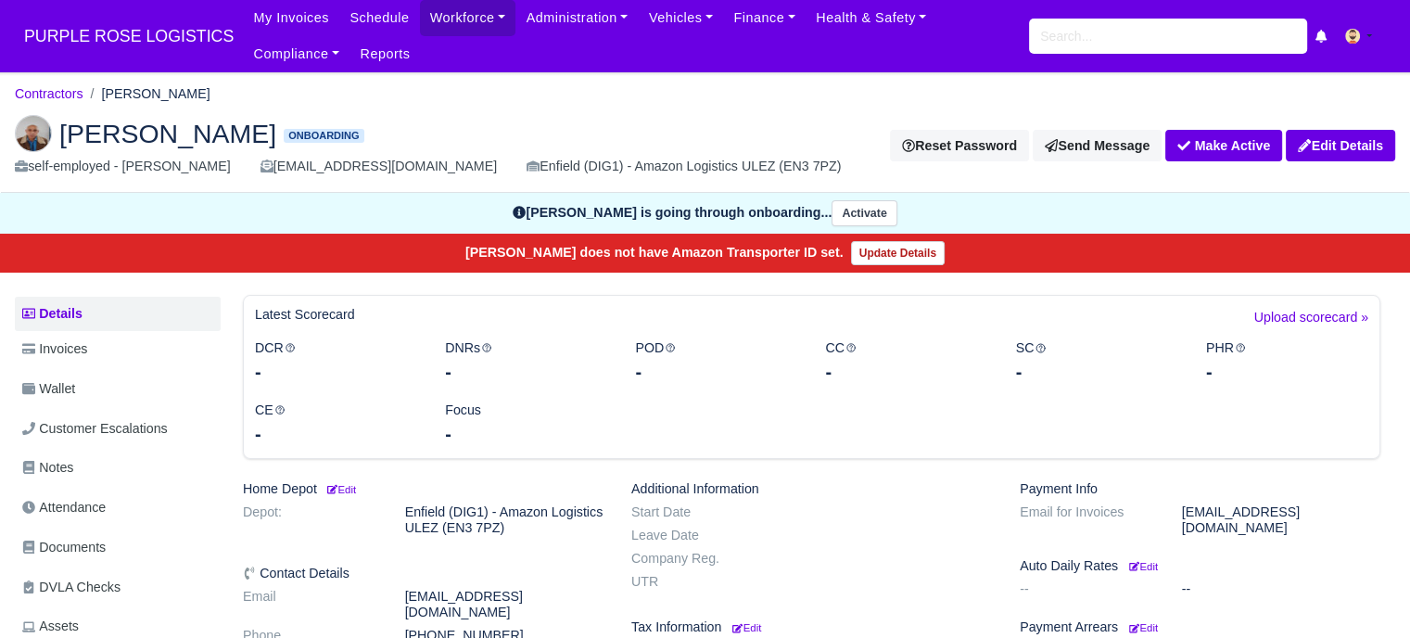
click at [34, 138] on img at bounding box center [33, 133] width 37 height 37
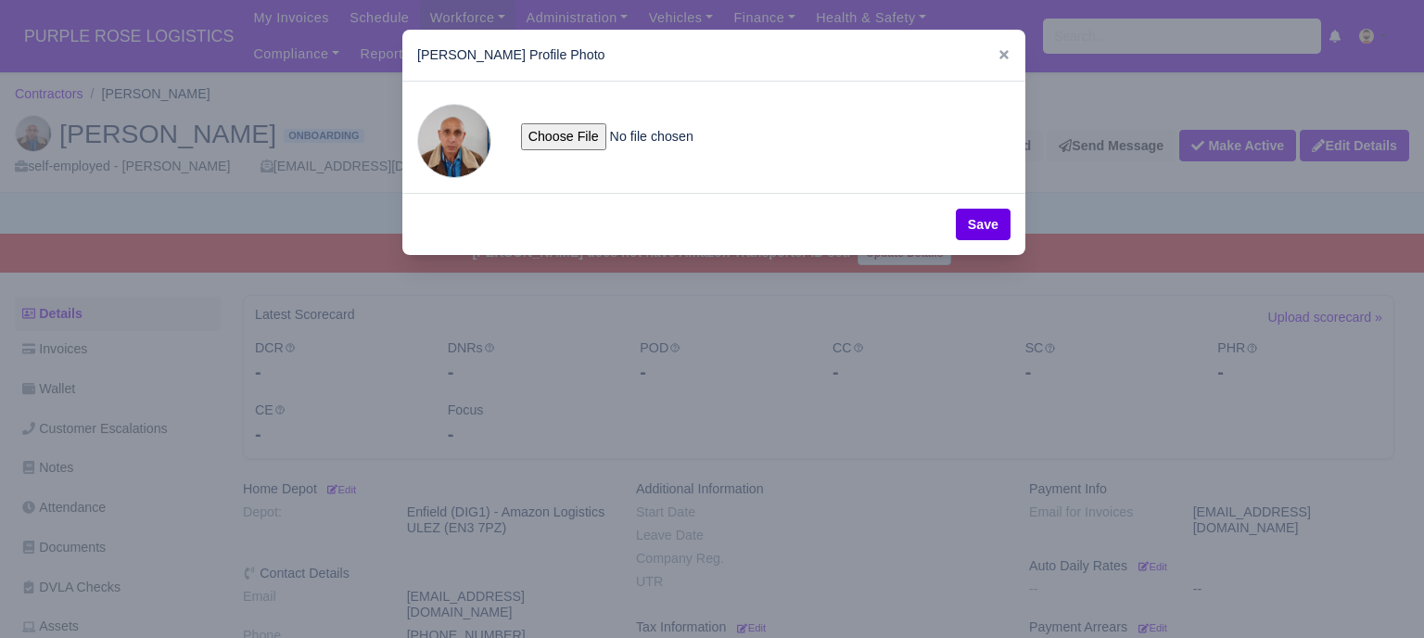
click at [448, 144] on span at bounding box center [454, 141] width 74 height 74
click at [1000, 55] on icon at bounding box center [1004, 54] width 9 height 9
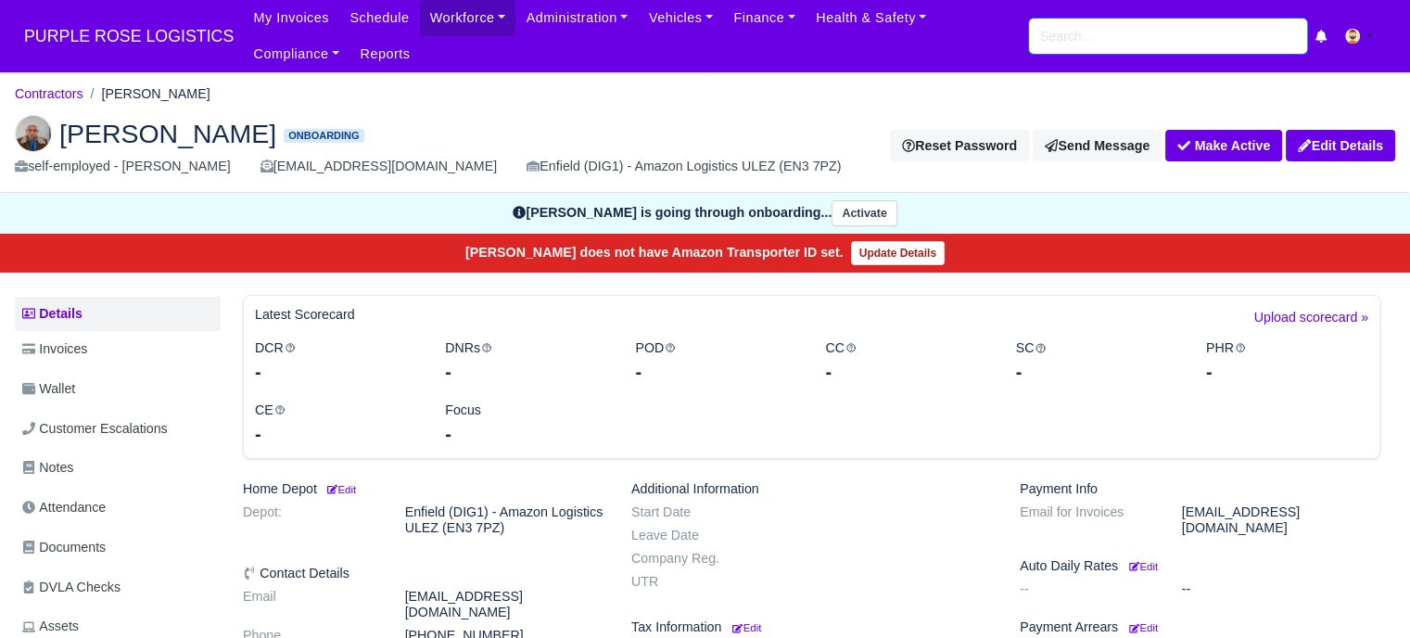
click at [1099, 46] on input "search" at bounding box center [1168, 36] width 278 height 35
type input "ishaq"
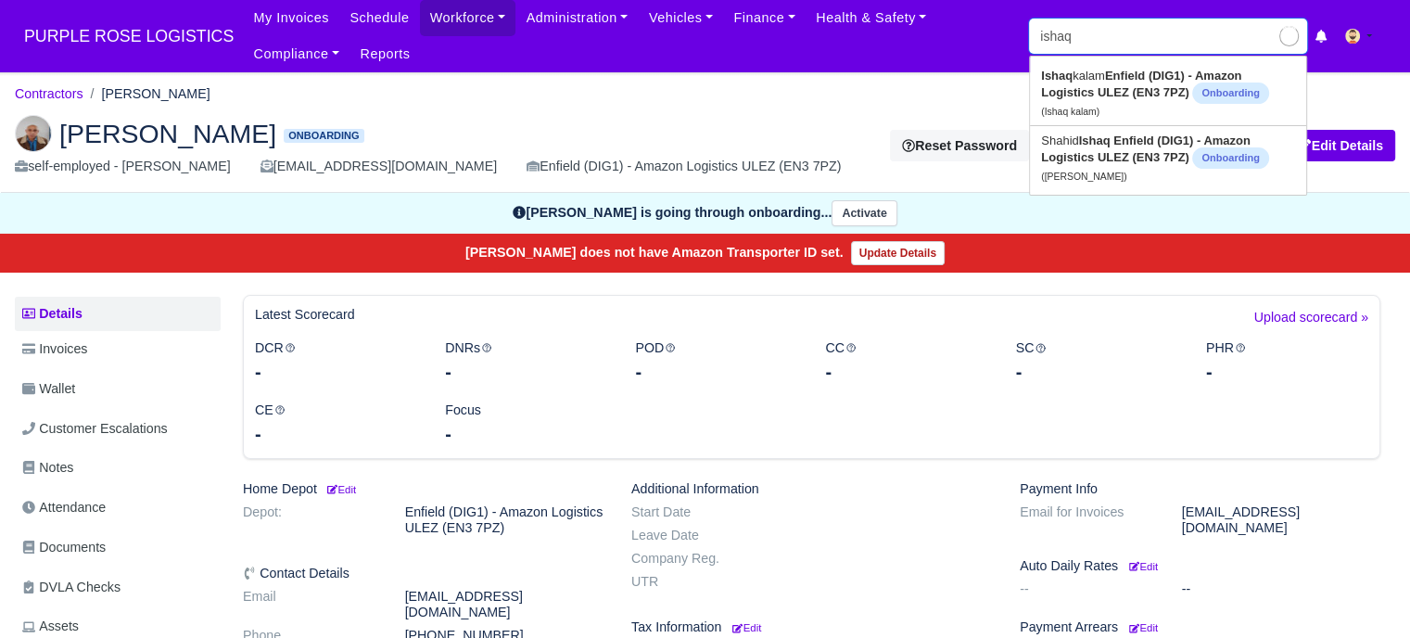
type input "ishaq kalam"
click at [1128, 95] on strong "Enfield (DIG1) - Amazon Logistics ULEZ (EN3 7PZ)" at bounding box center [1141, 84] width 200 height 31
type input "Ishaq kalam"
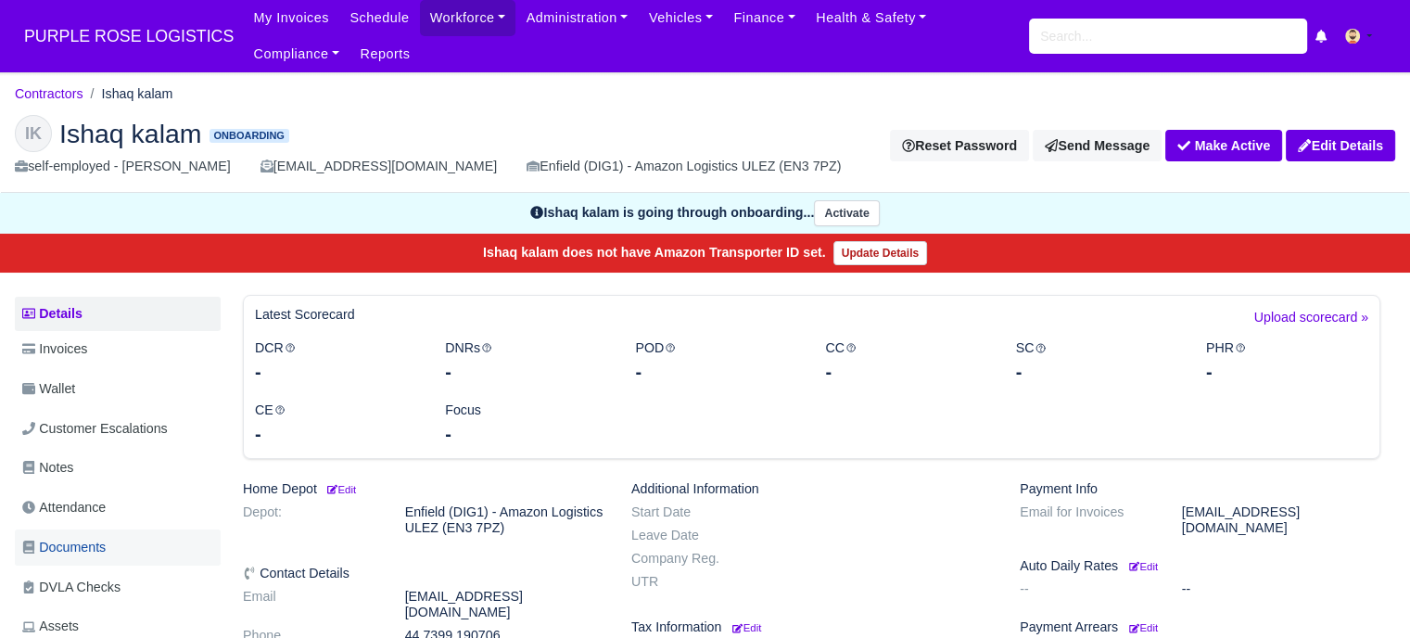
click at [95, 555] on span "Documents" at bounding box center [63, 547] width 83 height 21
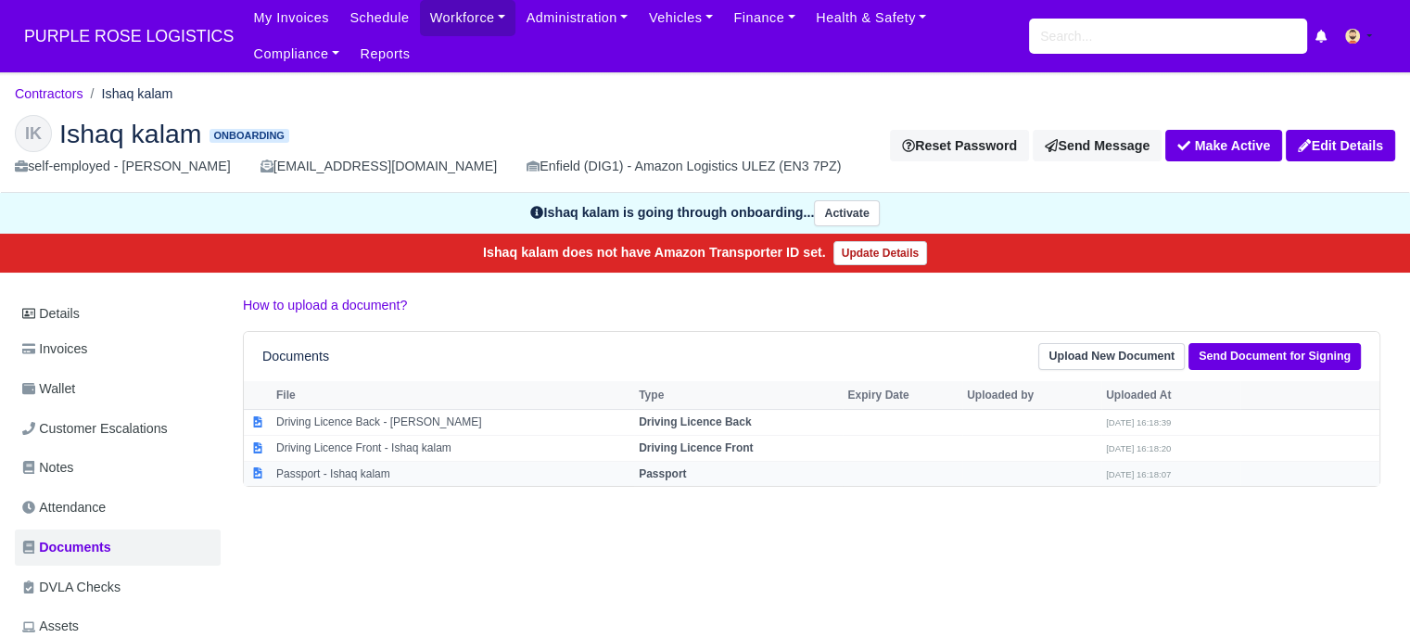
click at [371, 473] on td "Passport - Ishaq kalam" at bounding box center [453, 473] width 363 height 25
select select "passport"
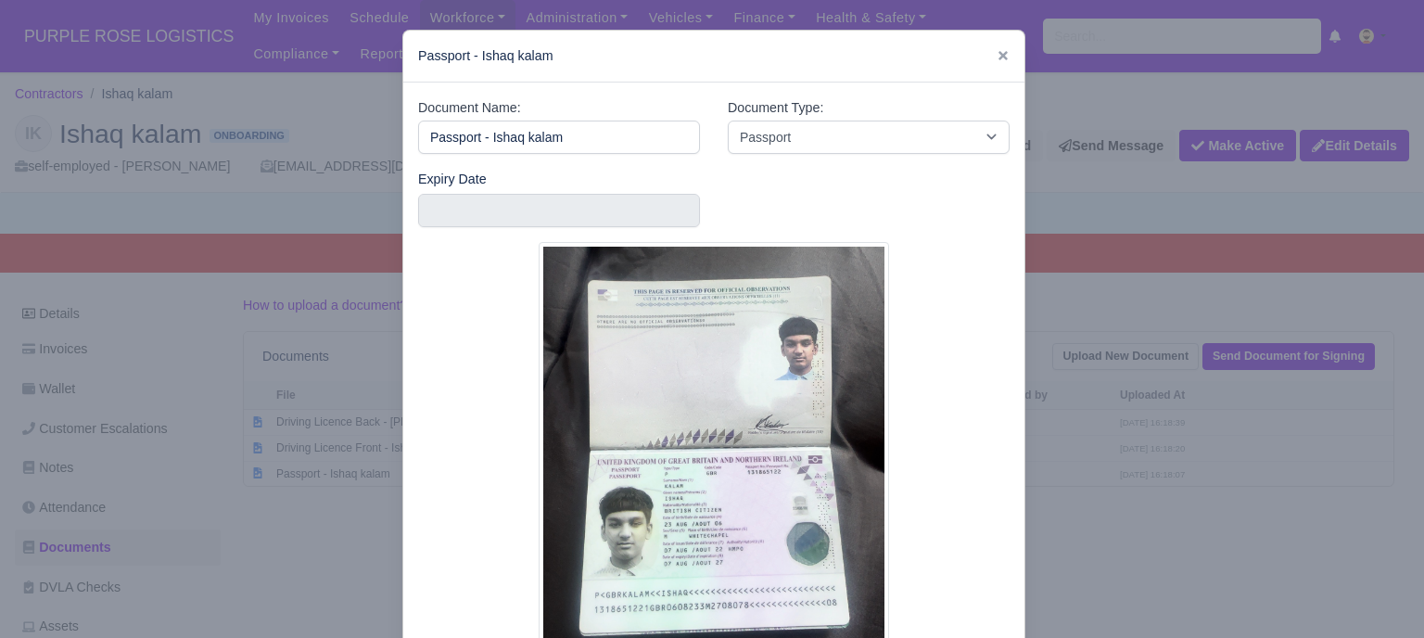
click at [1112, 485] on div at bounding box center [712, 319] width 1424 height 638
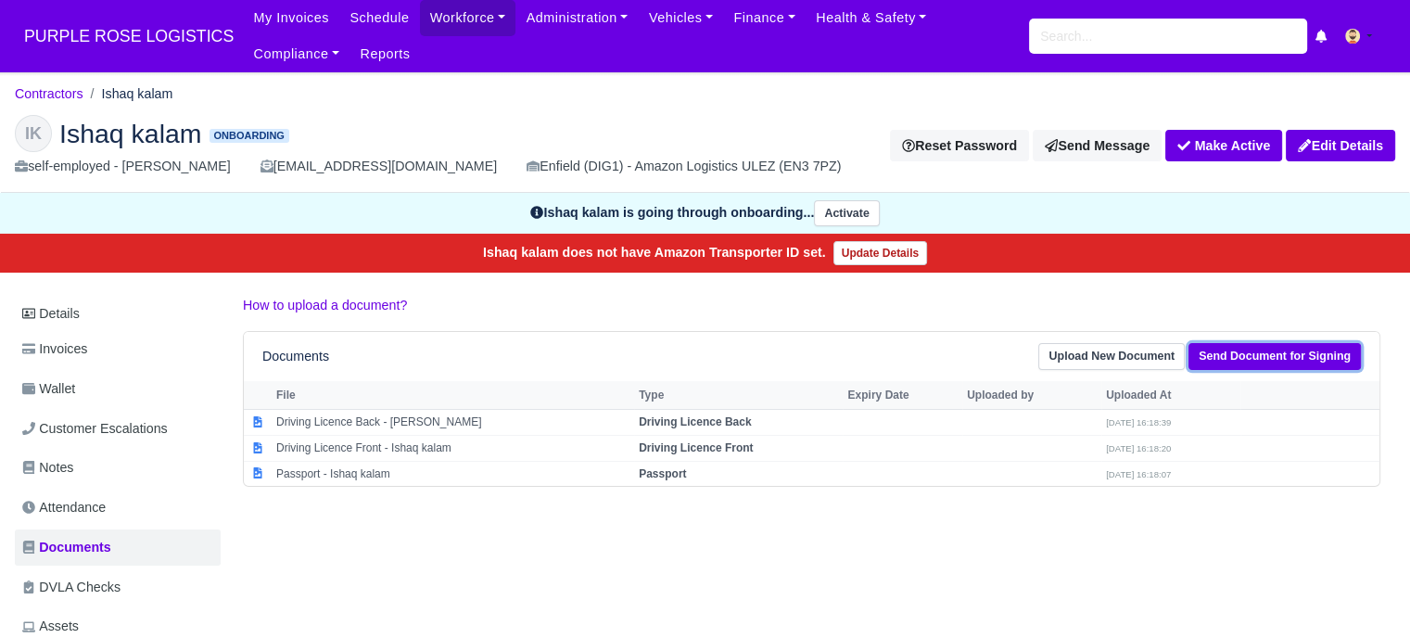
click at [1305, 350] on link "Send Document for Signing" at bounding box center [1275, 356] width 172 height 27
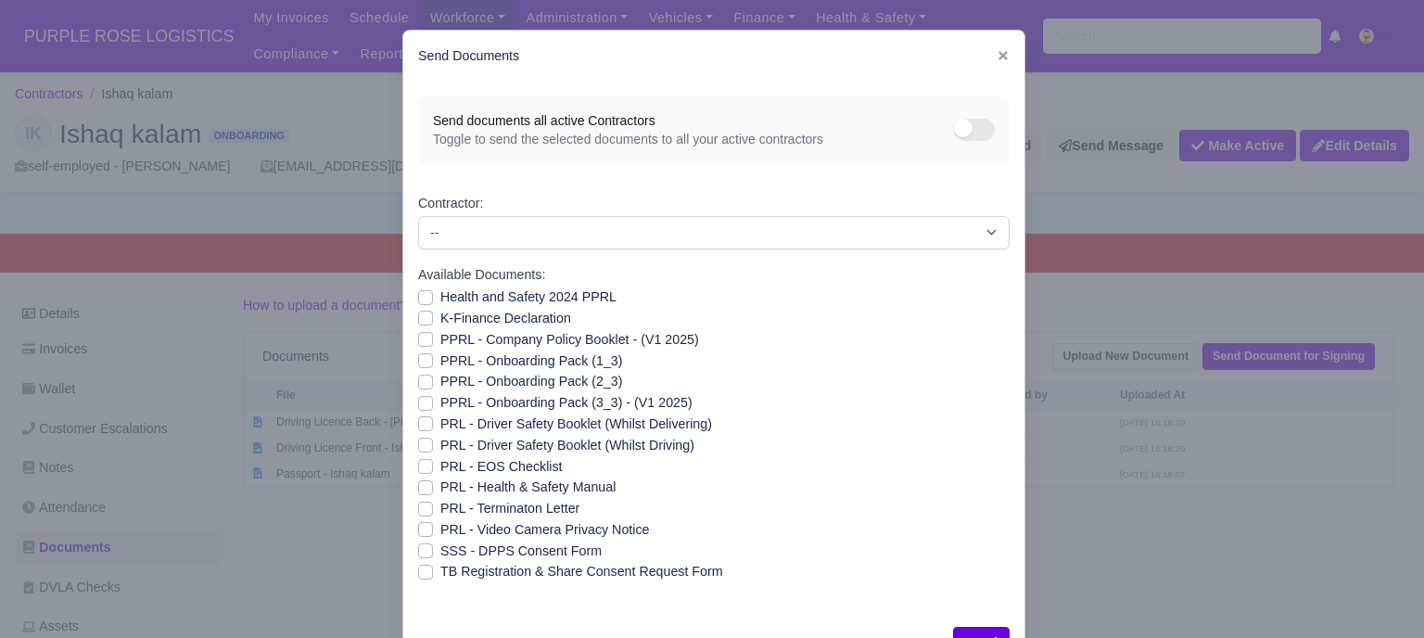
click at [440, 533] on label "PRL - Video Camera Privacy Notice" at bounding box center [544, 529] width 209 height 21
click at [422, 533] on input "PRL - Video Camera Privacy Notice" at bounding box center [425, 526] width 15 height 15
checkbox input "true"
click at [440, 485] on label "PRL - Health & Safety Manual" at bounding box center [527, 487] width 175 height 21
click at [419, 485] on input "PRL - Health & Safety Manual" at bounding box center [425, 484] width 15 height 15
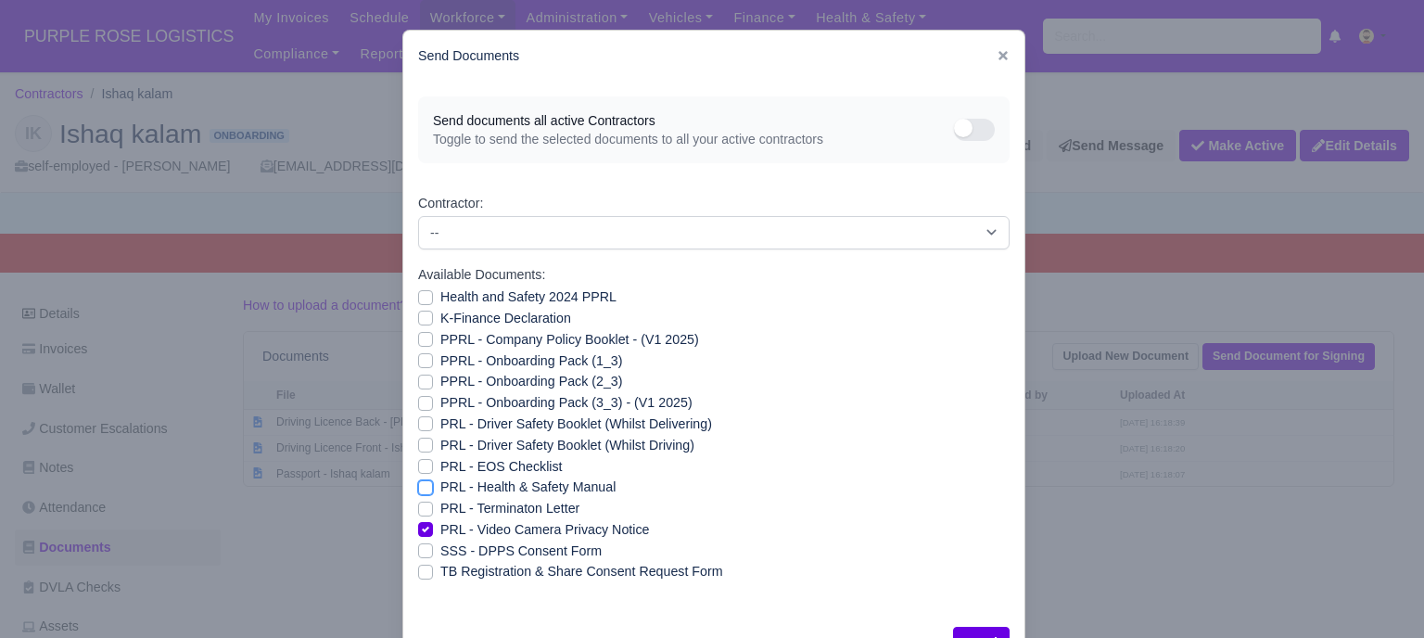
checkbox input "true"
click at [440, 402] on label "PPRL - Onboarding Pack (3_3) - (V1 2025)" at bounding box center [566, 402] width 252 height 21
click at [419, 402] on input "PPRL - Onboarding Pack (3_3) - (V1 2025)" at bounding box center [425, 399] width 15 height 15
checkbox input "true"
click at [440, 387] on label "PPRL - Onboarding Pack (2_3)" at bounding box center [531, 381] width 182 height 21
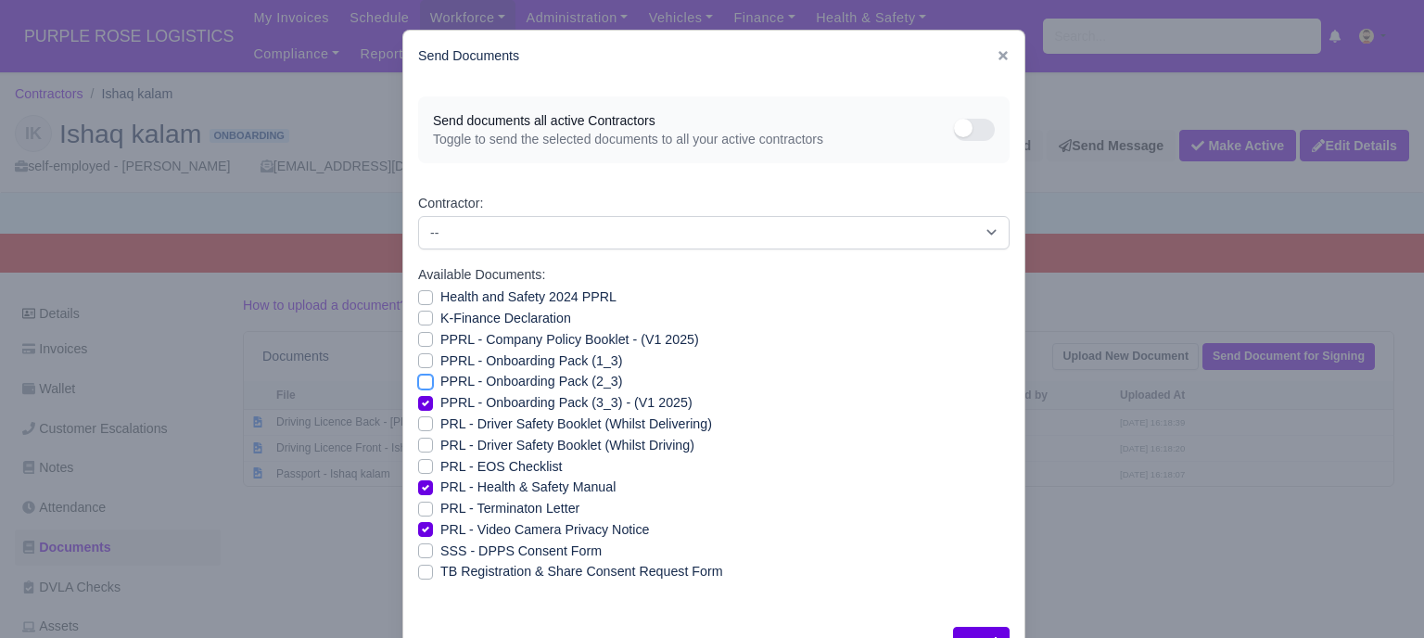
click at [420, 386] on input "PPRL - Onboarding Pack (2_3)" at bounding box center [425, 378] width 15 height 15
checkbox input "true"
click at [440, 354] on label "PPRL - Onboarding Pack (1_3)" at bounding box center [531, 361] width 182 height 21
click at [420, 354] on input "PPRL - Onboarding Pack (1_3)" at bounding box center [425, 358] width 15 height 15
checkbox input "true"
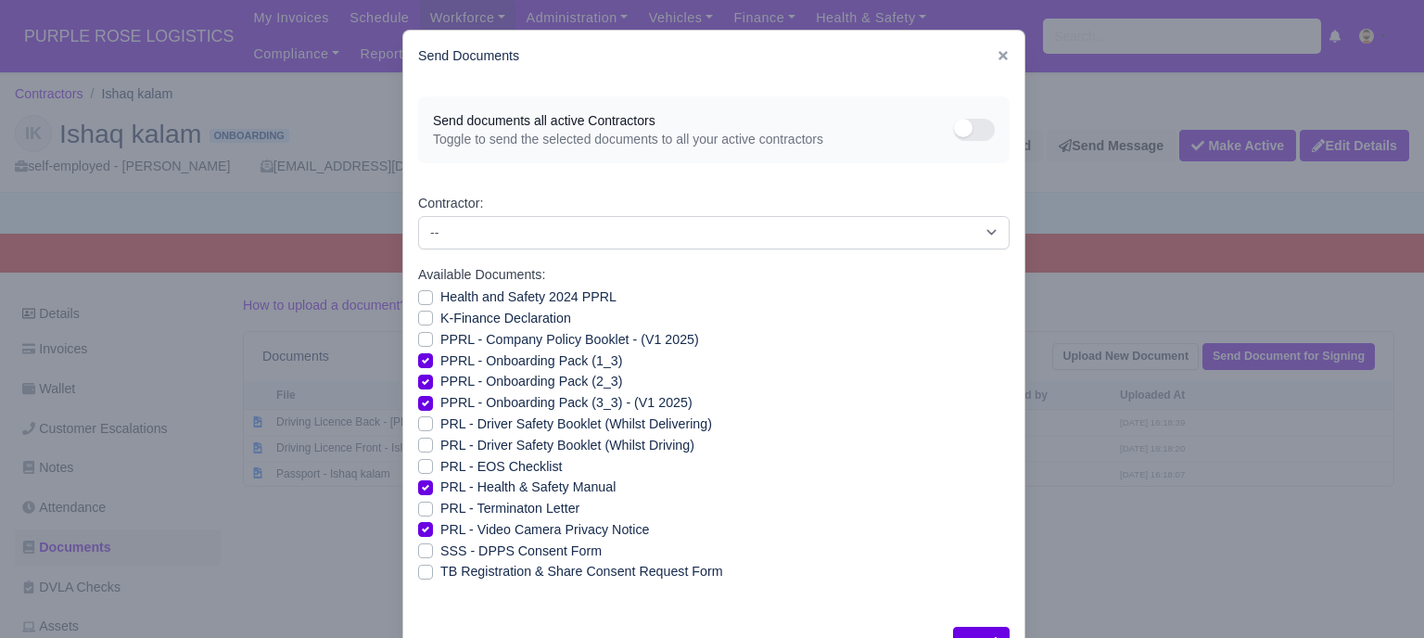
click at [440, 344] on label "PPRL - Company Policy Booklet - (V1 2025)" at bounding box center [569, 339] width 259 height 21
click at [420, 344] on input "PPRL - Company Policy Booklet - (V1 2025)" at bounding box center [425, 336] width 15 height 15
checkbox input "true"
click at [440, 319] on label "K-Finance Declaration" at bounding box center [505, 318] width 131 height 21
click at [419, 319] on input "K-Finance Declaration" at bounding box center [425, 315] width 15 height 15
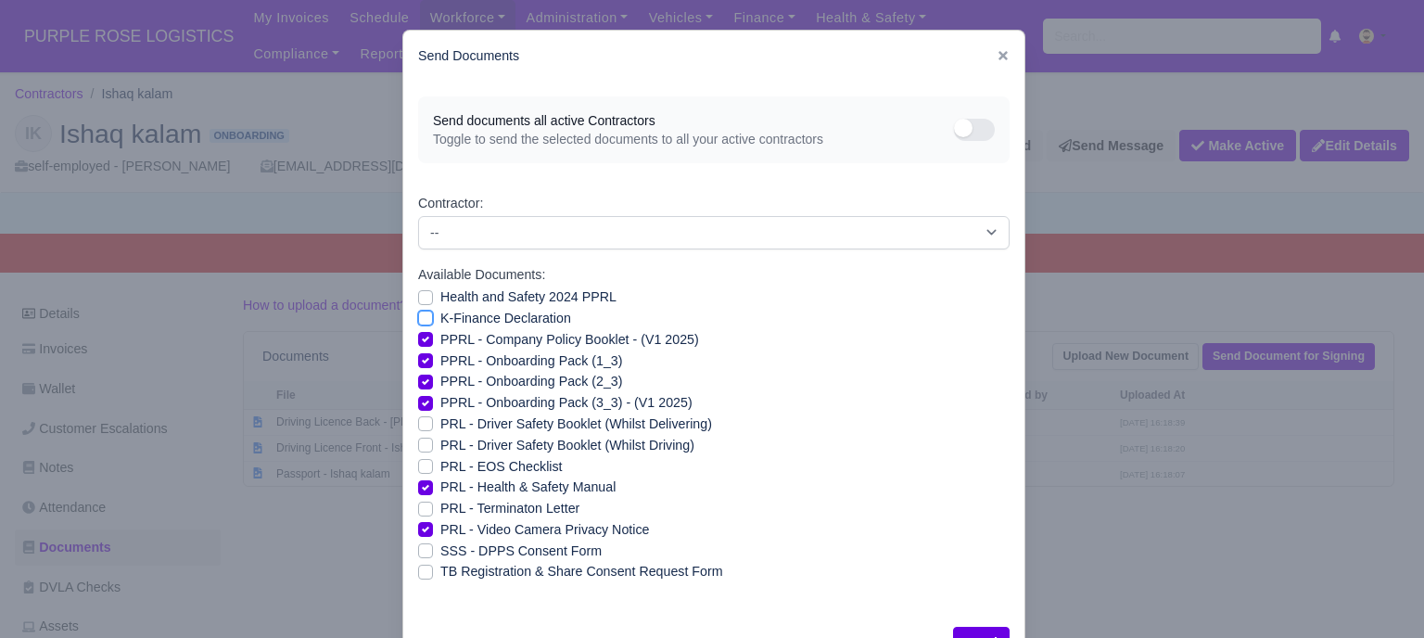
checkbox input "true"
click at [440, 298] on label "Health and Safety 2024 PPRL" at bounding box center [528, 297] width 176 height 21
click at [420, 298] on input "Health and Safety 2024 PPRL" at bounding box center [425, 294] width 15 height 15
checkbox input "true"
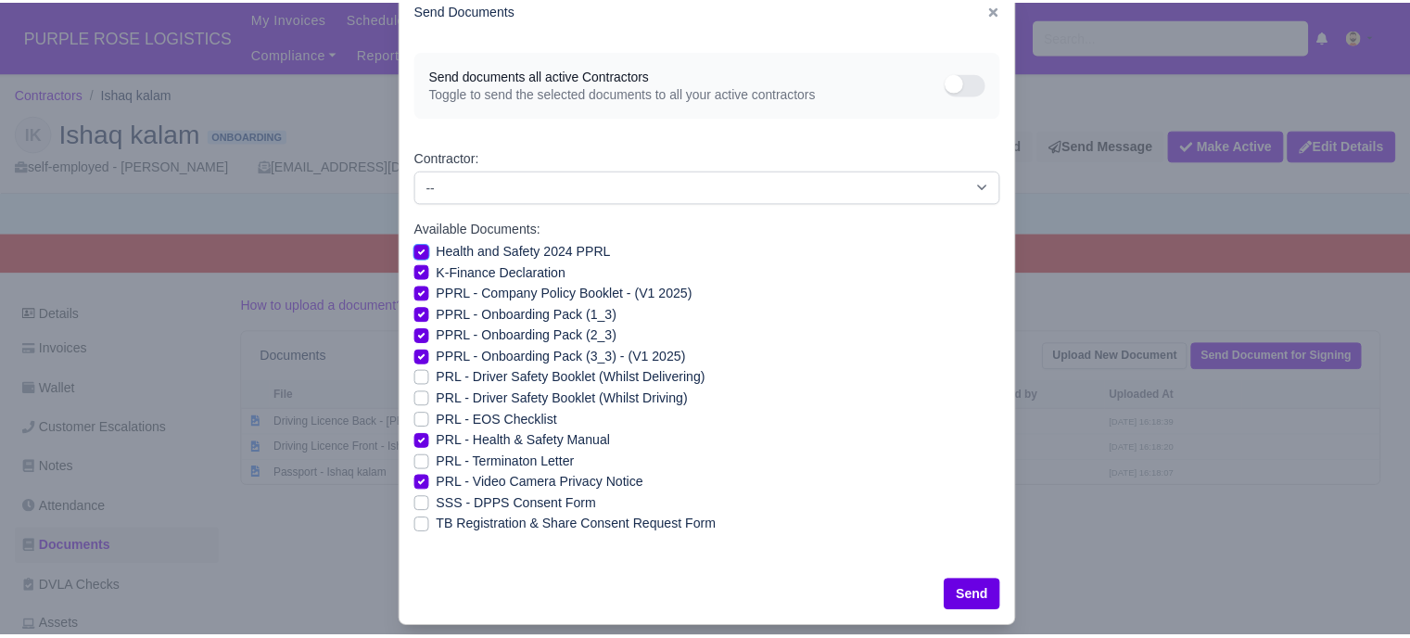
scroll to position [67, 0]
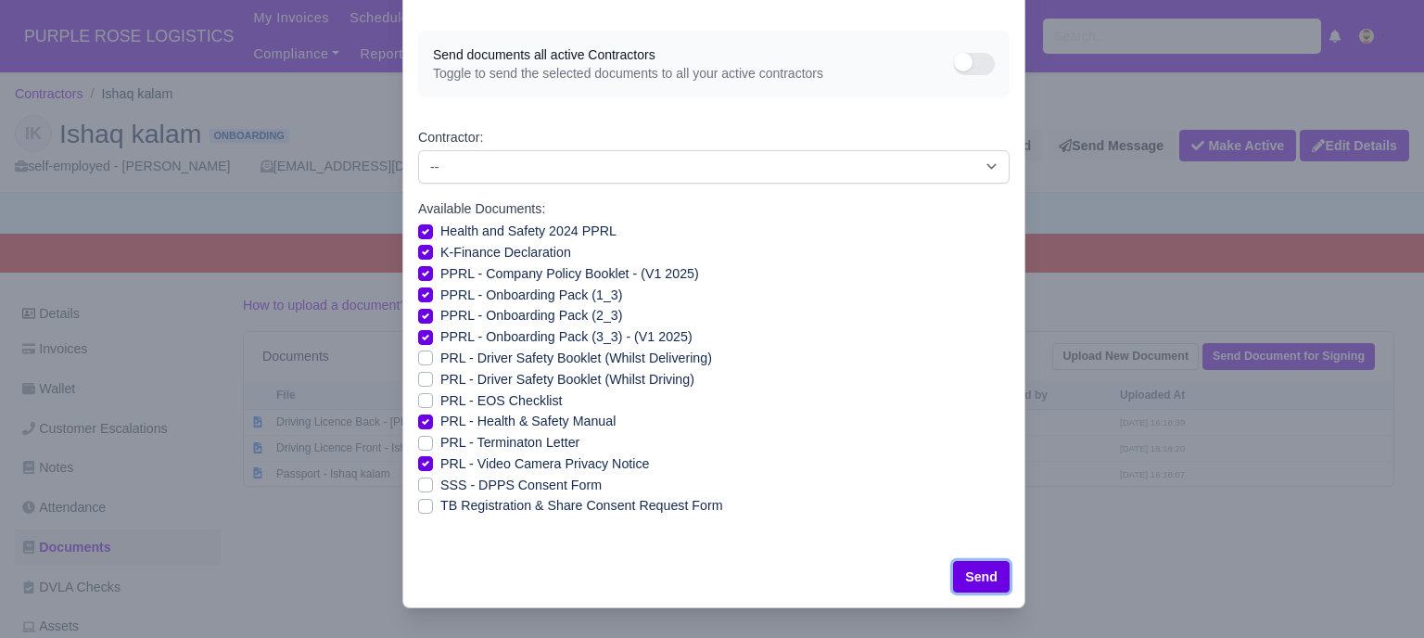
click at [967, 569] on button "Send" at bounding box center [981, 577] width 57 height 32
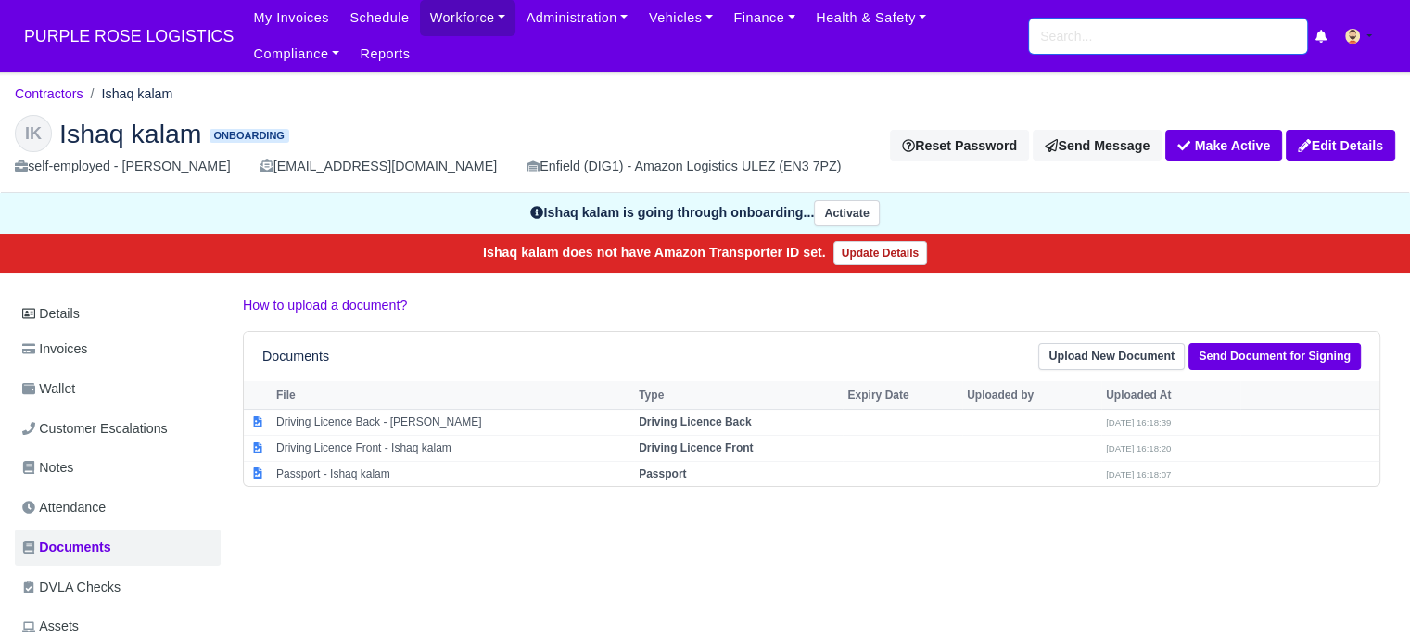
click at [1180, 28] on input "search" at bounding box center [1168, 36] width 278 height 35
drag, startPoint x: 1180, startPoint y: 28, endPoint x: 1193, endPoint y: 32, distance: 13.5
click at [1193, 32] on input "search" at bounding box center [1168, 36] width 278 height 35
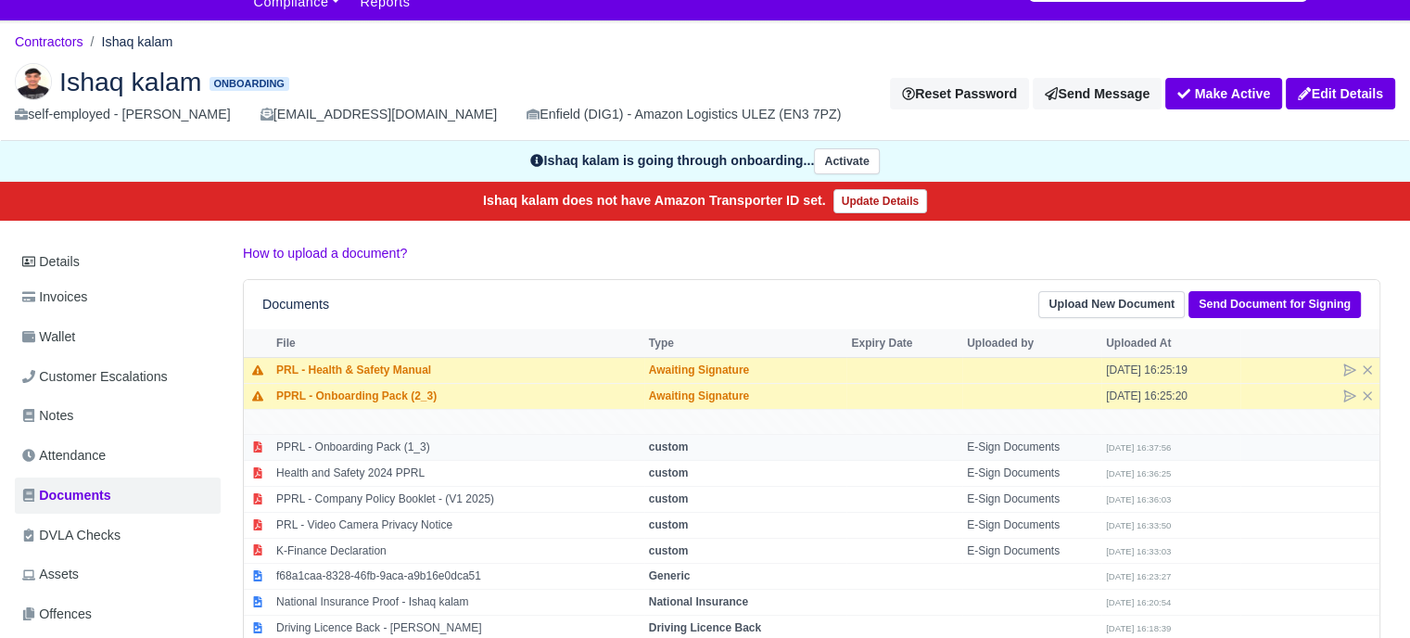
scroll to position [93, 0]
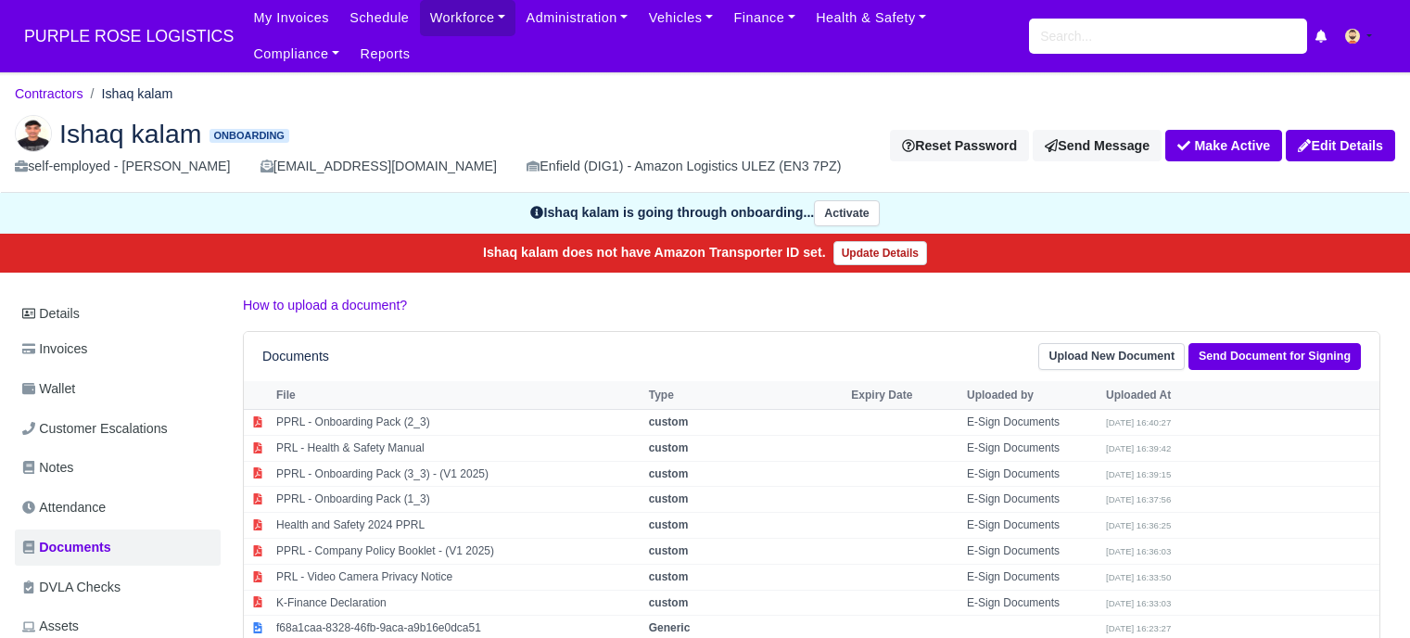
scroll to position [93, 0]
